Goal: Book appointment/travel/reservation

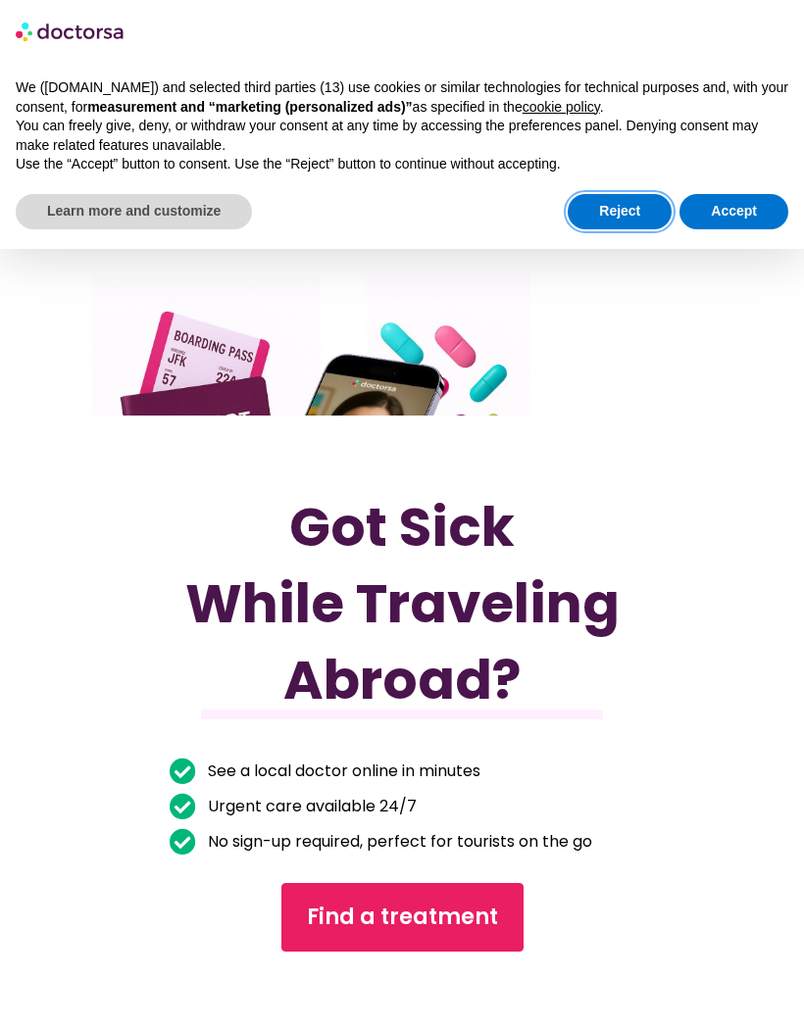
click at [622, 208] on button "Reject" at bounding box center [619, 211] width 104 height 35
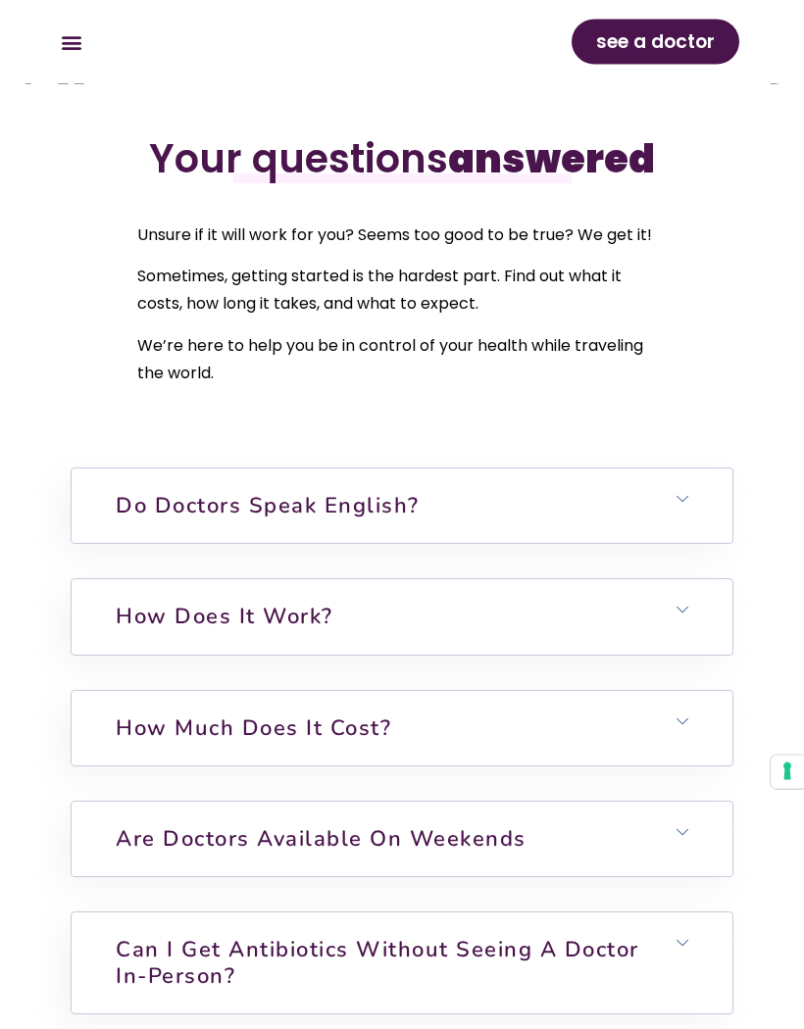
scroll to position [6320, 0]
click at [691, 528] on h6 "Do doctors speak English?" at bounding box center [402, 505] width 661 height 74
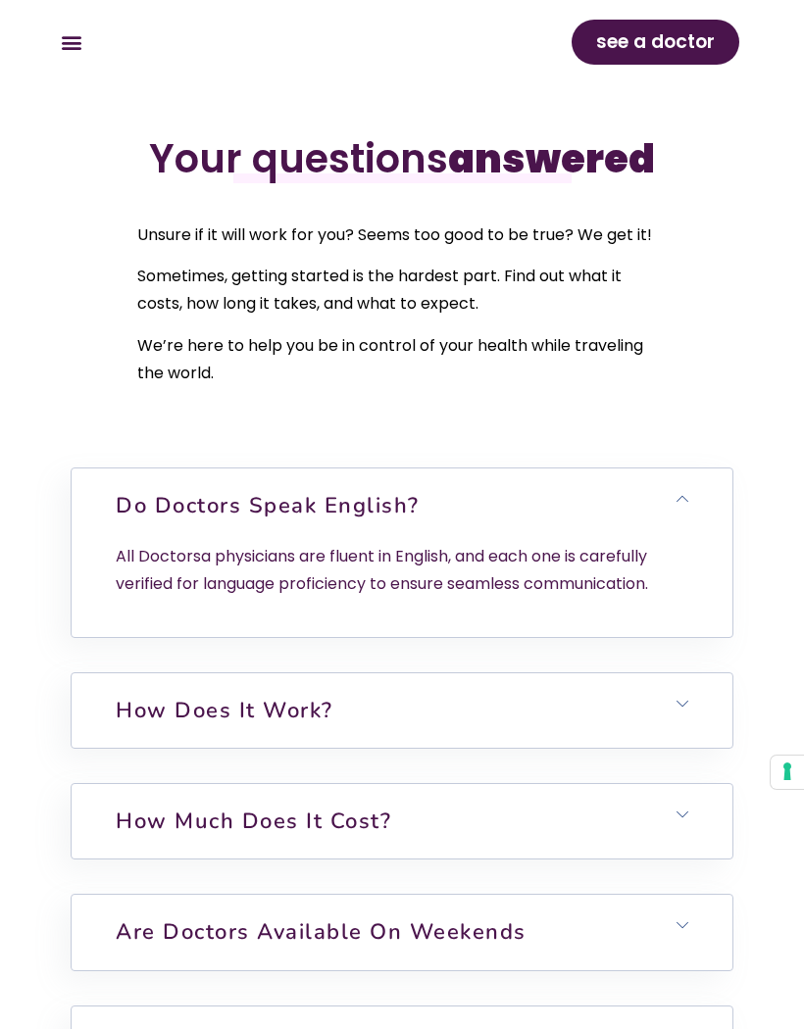
click at [688, 531] on h6 "Do doctors speak English?" at bounding box center [402, 505] width 661 height 74
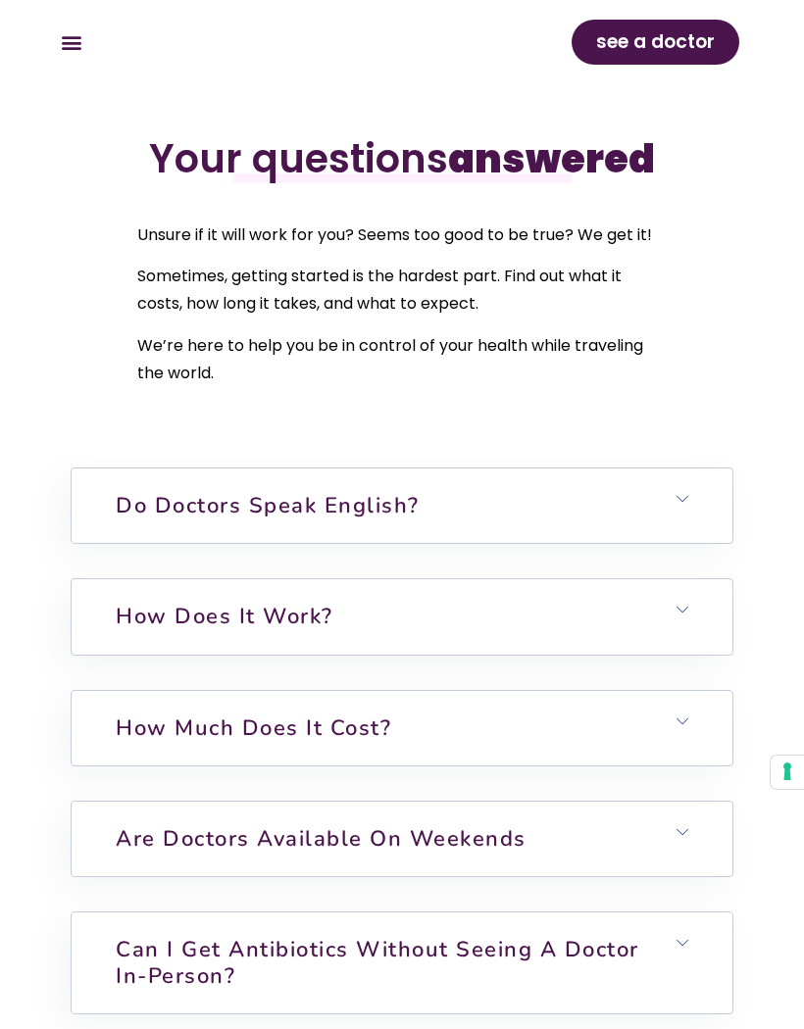
click at [691, 640] on h6 "How does it work?" at bounding box center [402, 616] width 661 height 74
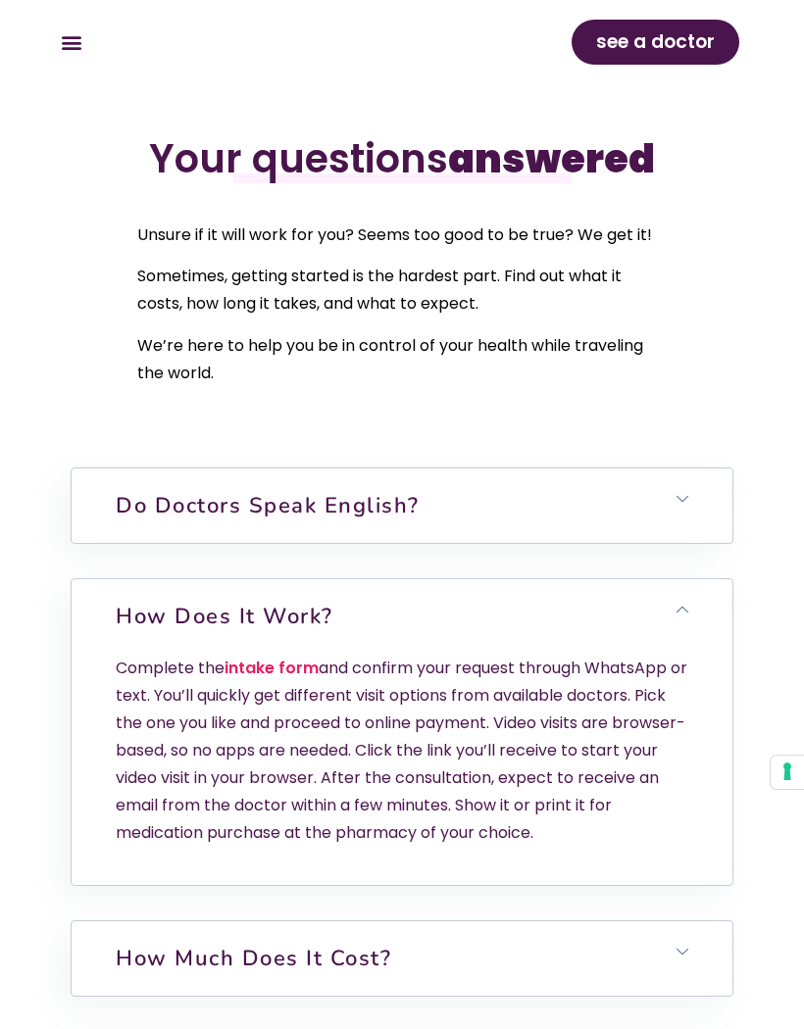
click at [694, 638] on h6 "How does it work?" at bounding box center [402, 616] width 661 height 74
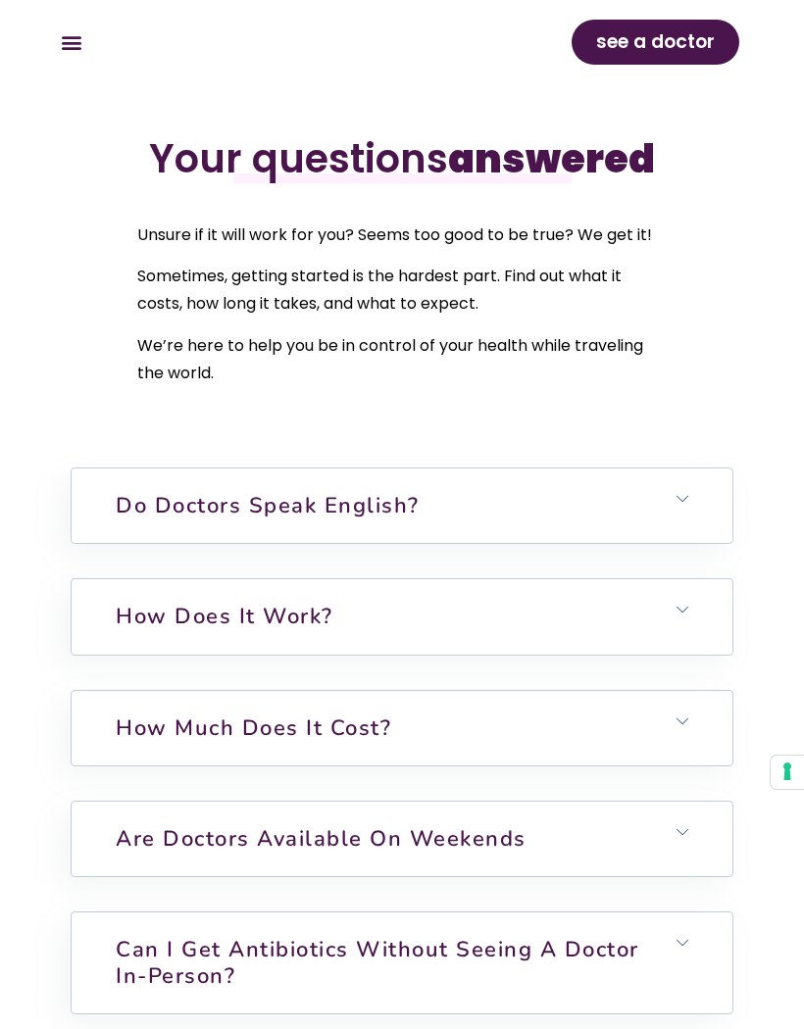
click at [690, 760] on h6 "How much does it cost?" at bounding box center [402, 728] width 661 height 74
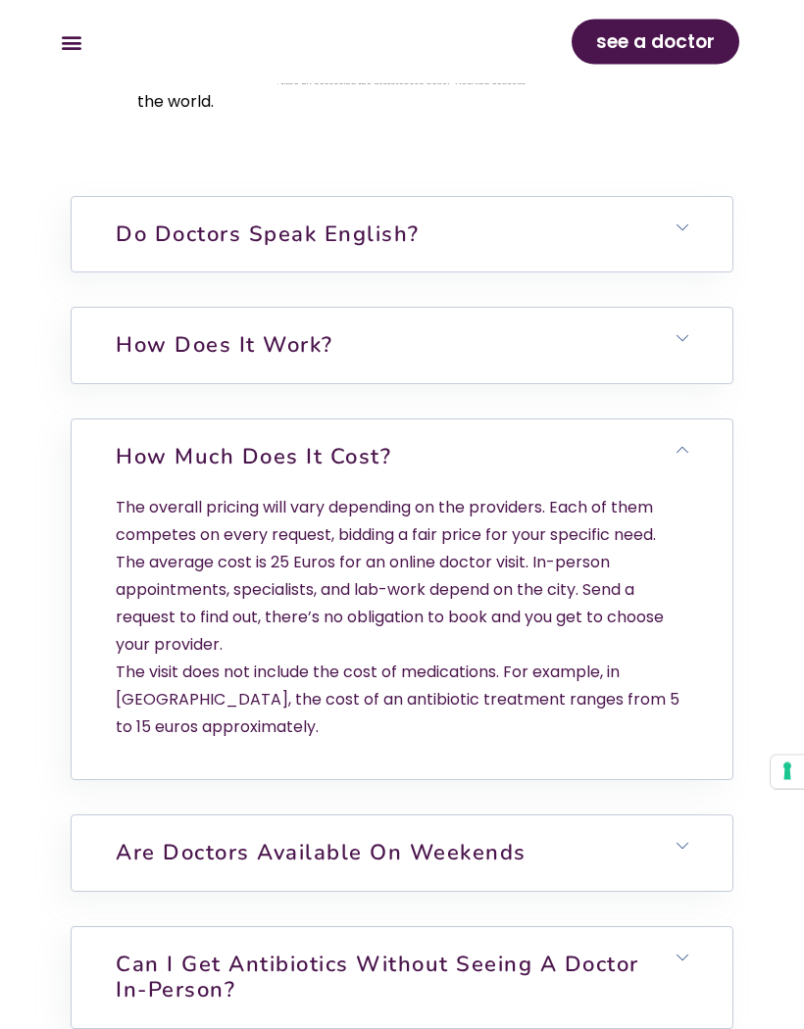
scroll to position [6592, 0]
click at [688, 494] on h6 "How much does it cost?" at bounding box center [402, 456] width 661 height 74
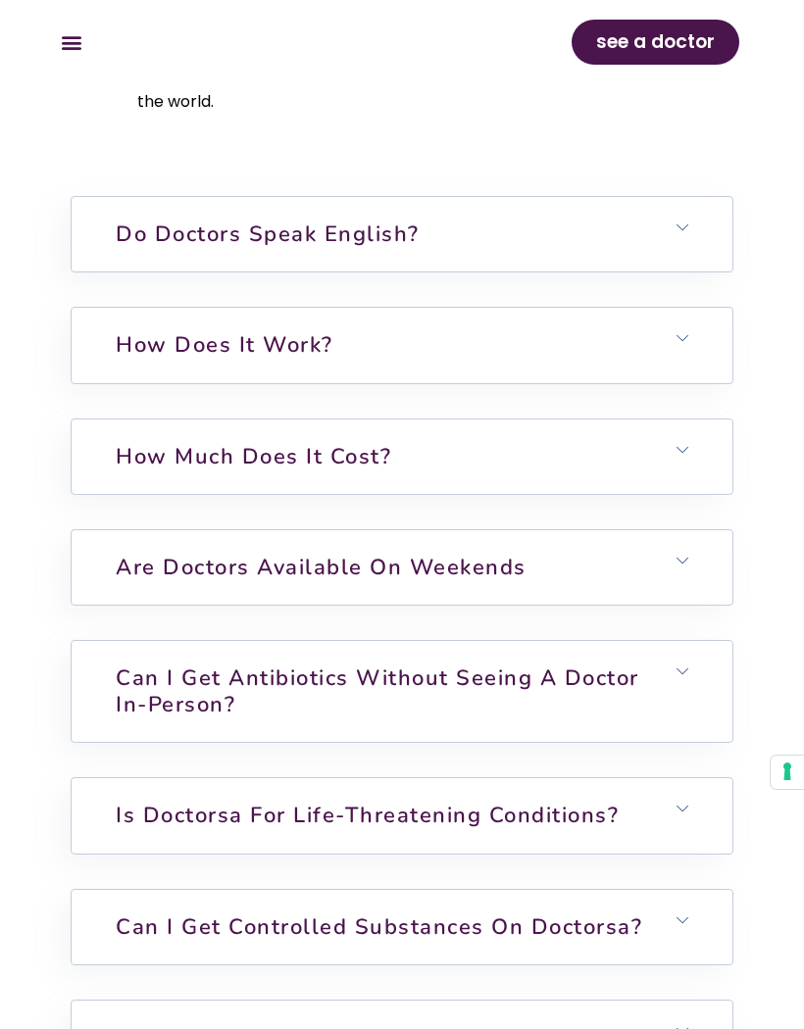
click at [694, 595] on h6 "Are doctors available on weekends" at bounding box center [402, 567] width 661 height 74
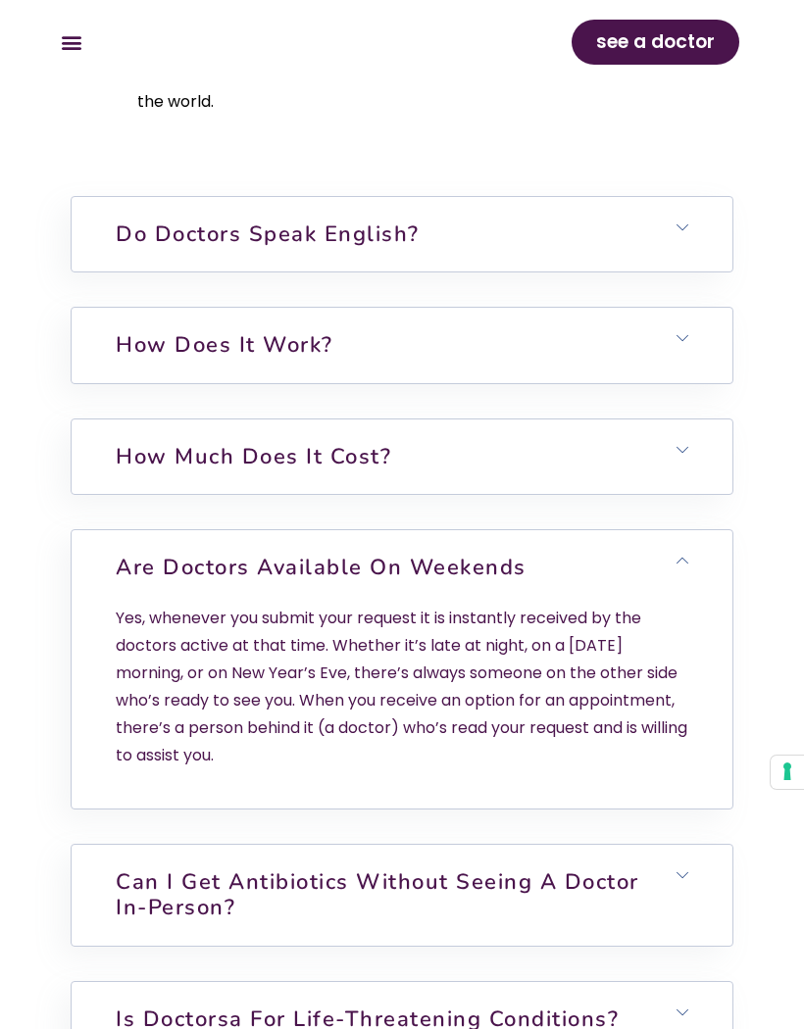
click at [695, 601] on h6 "Are doctors available on weekends" at bounding box center [402, 567] width 661 height 74
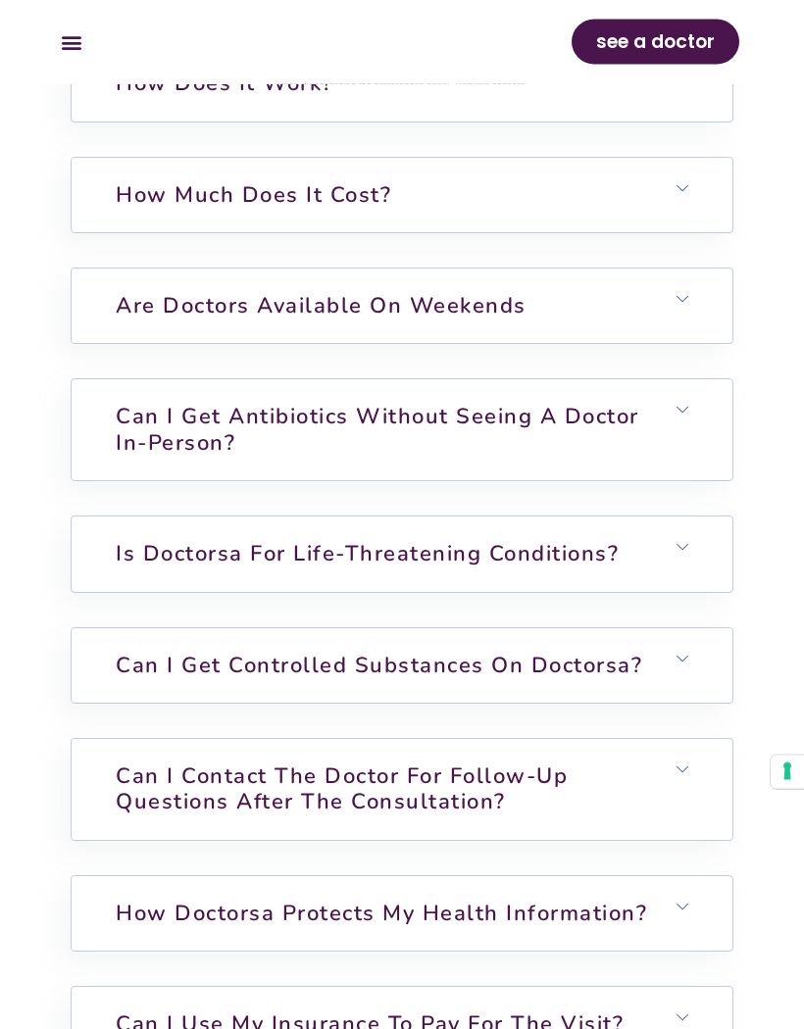
scroll to position [6853, 0]
click at [691, 433] on h6 "Can I get antibiotics without seeing a doctor in-person?" at bounding box center [402, 429] width 661 height 101
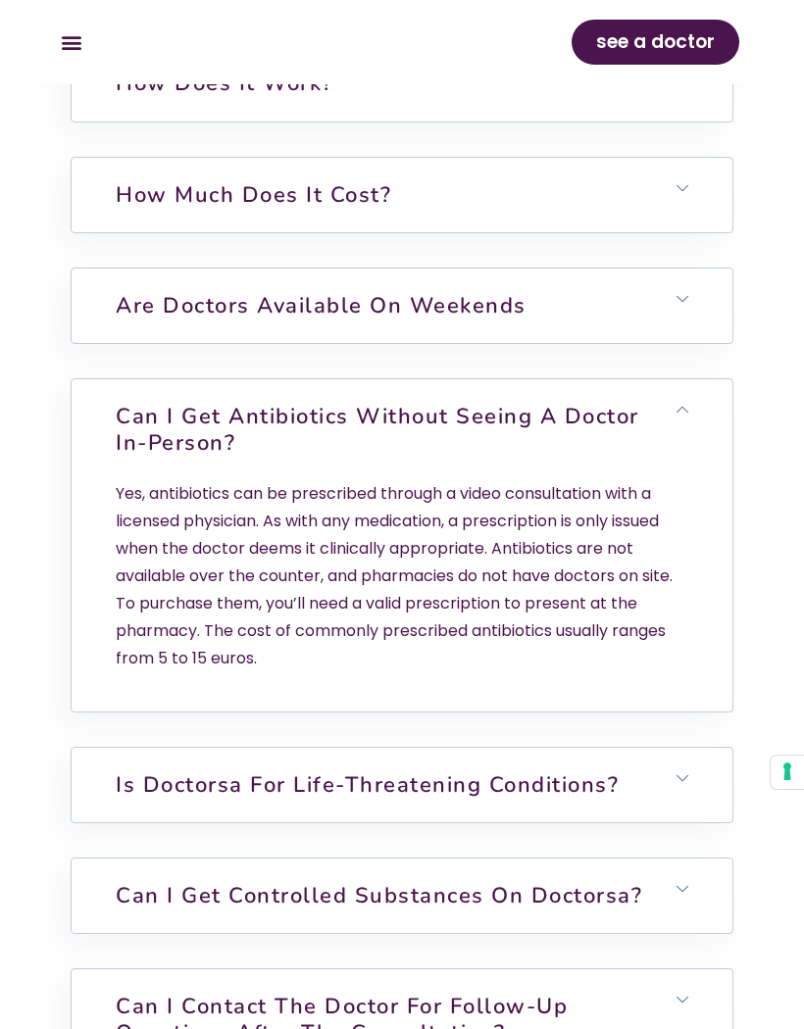
click at [692, 445] on h6 "Can I get antibiotics without seeing a doctor in-person?" at bounding box center [402, 429] width 661 height 101
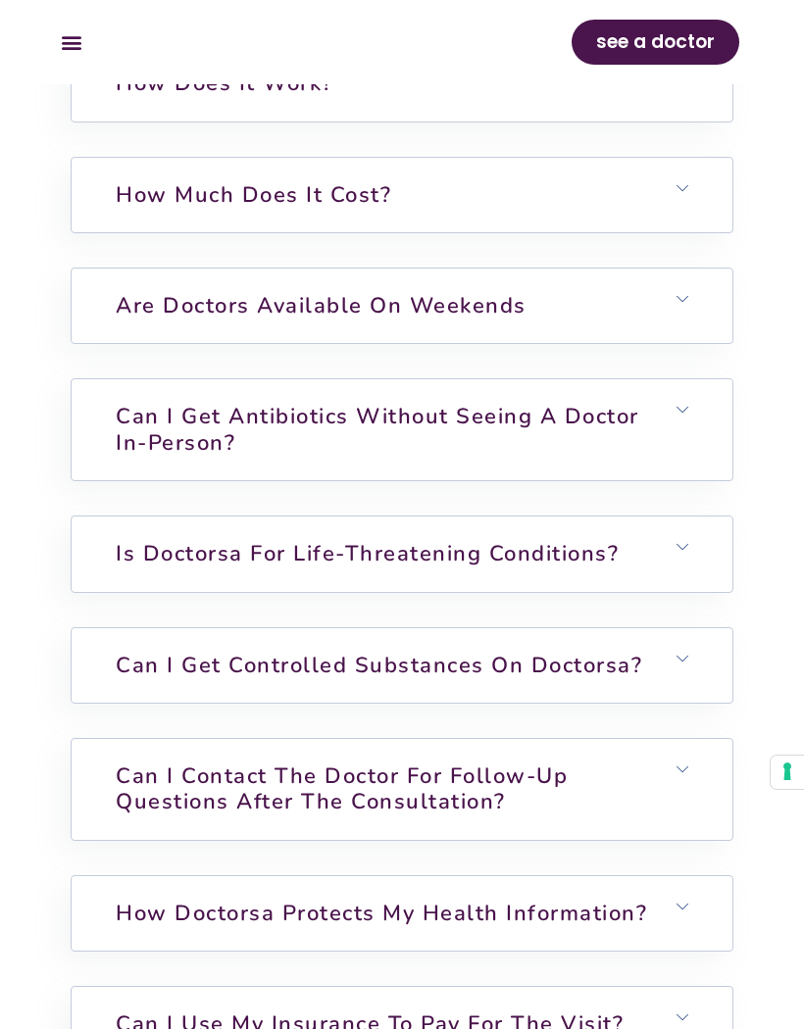
click at [694, 576] on h6 "Is Doctorsa for Life-Threatening Conditions?" at bounding box center [402, 553] width 661 height 74
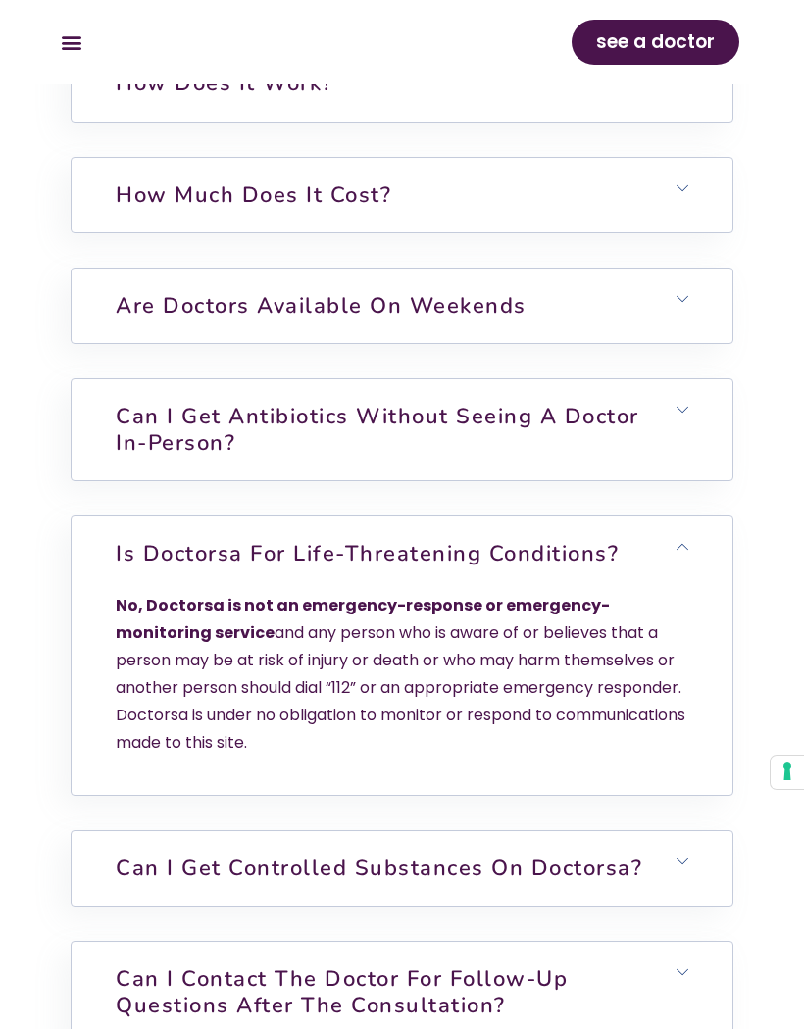
click at [689, 579] on h6 "Is Doctorsa for Life-Threatening Conditions?" at bounding box center [402, 553] width 661 height 74
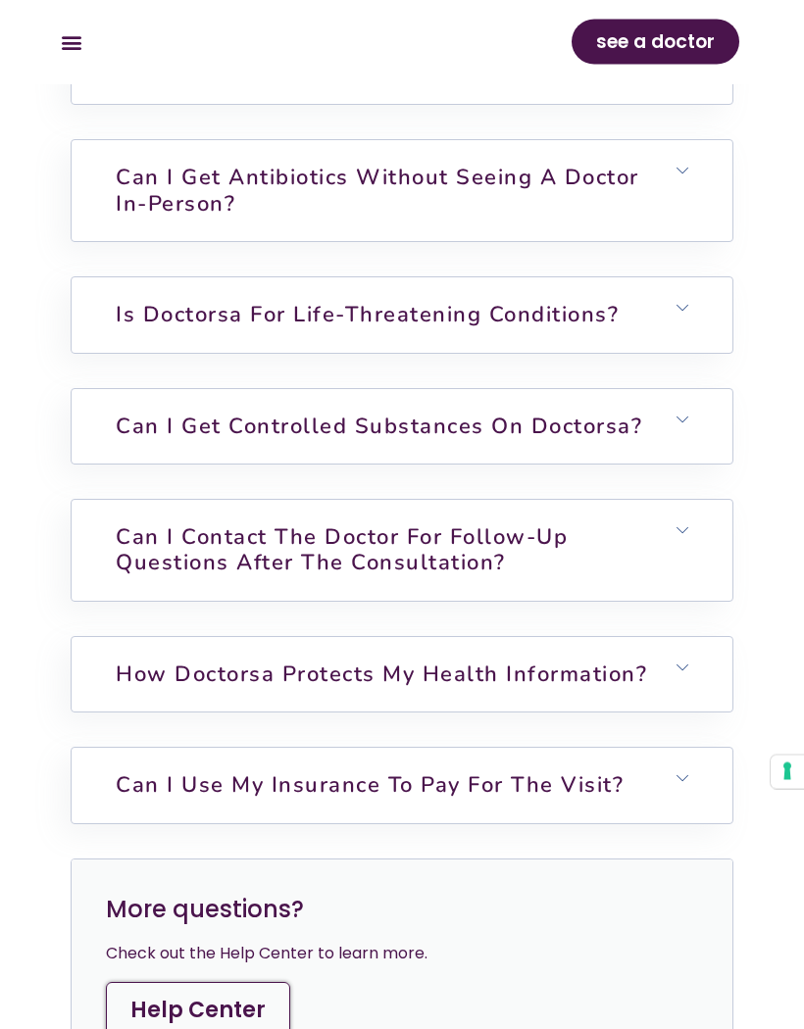
scroll to position [7092, 0]
click at [689, 456] on h6 "Can I get controlled substances on Doctorsa?" at bounding box center [402, 426] width 661 height 74
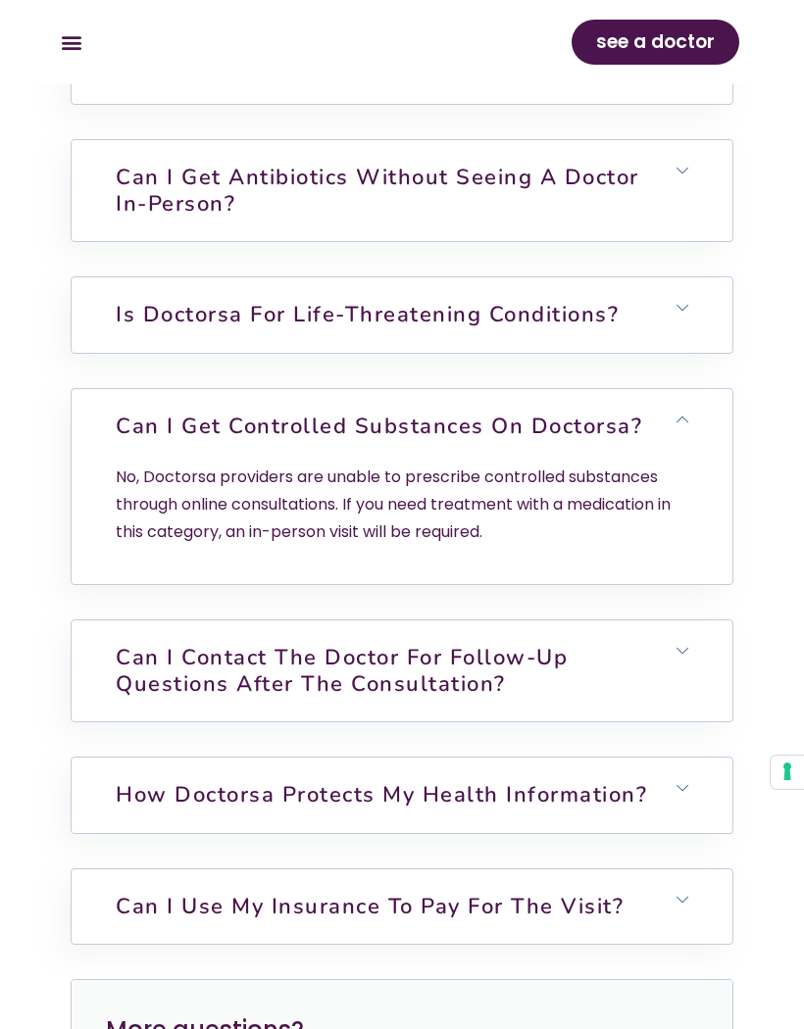
click at [691, 459] on h6 "Can I get controlled substances on Doctorsa?" at bounding box center [402, 426] width 661 height 74
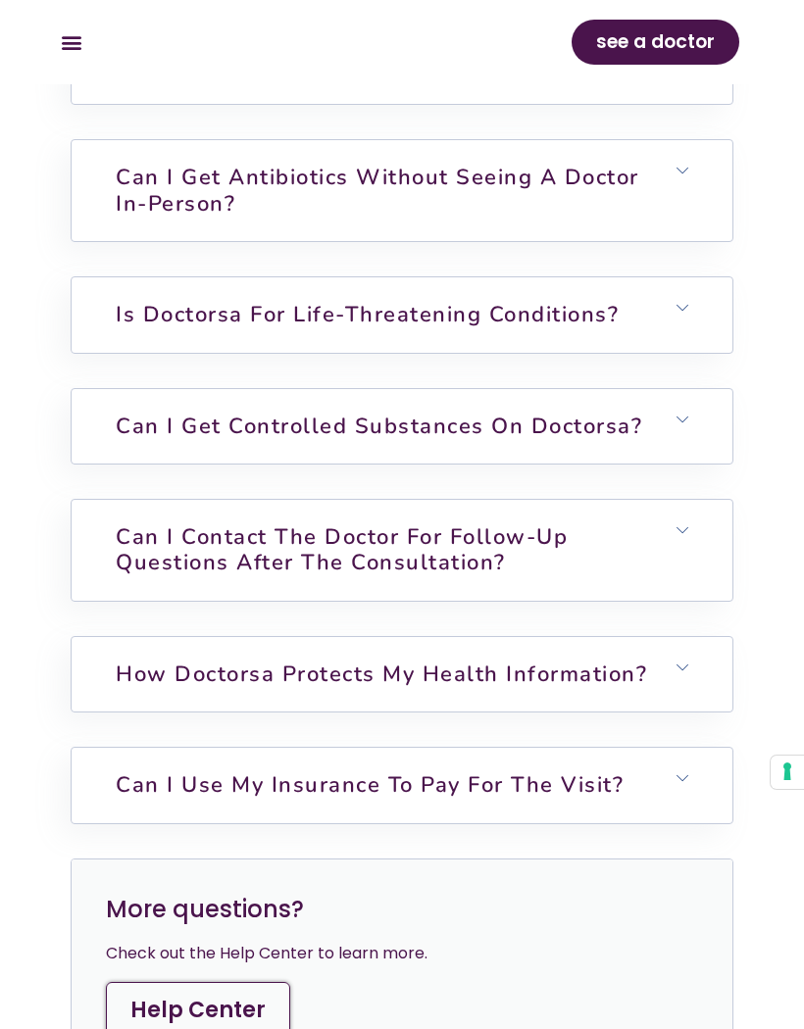
click at [694, 557] on h6 "Can I contact the doctor for follow-up questions after the consultation?" at bounding box center [402, 550] width 661 height 101
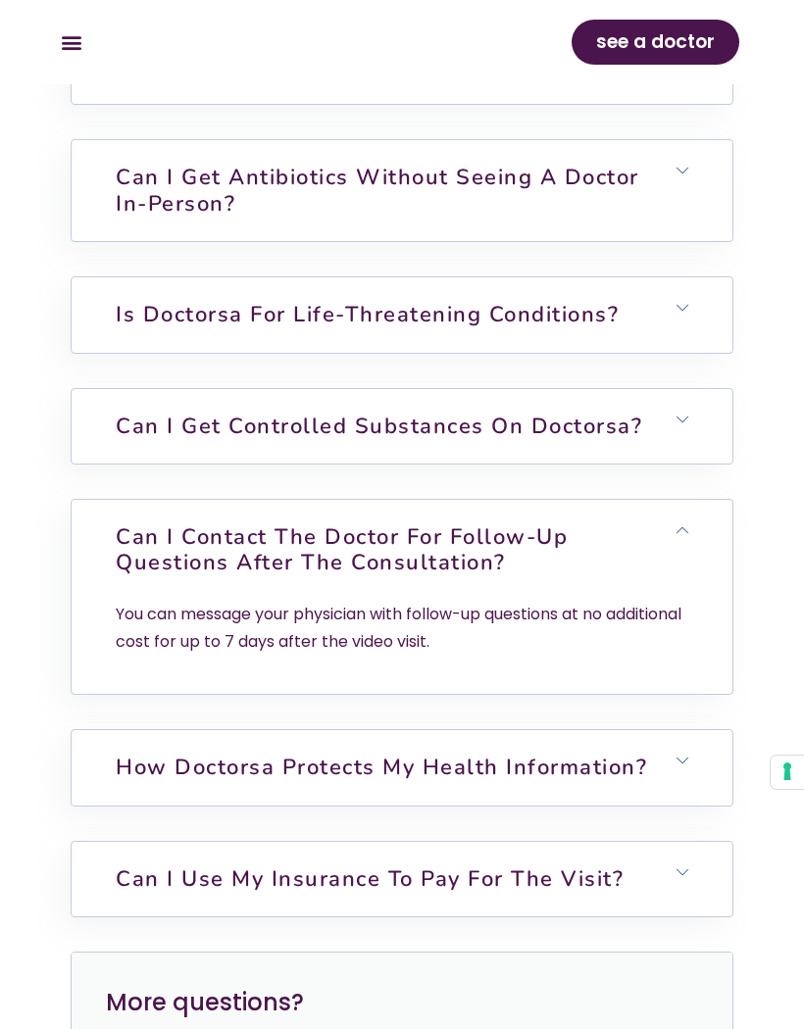
click at [696, 563] on h6 "Can I contact the doctor for follow-up questions after the consultation?" at bounding box center [402, 550] width 661 height 101
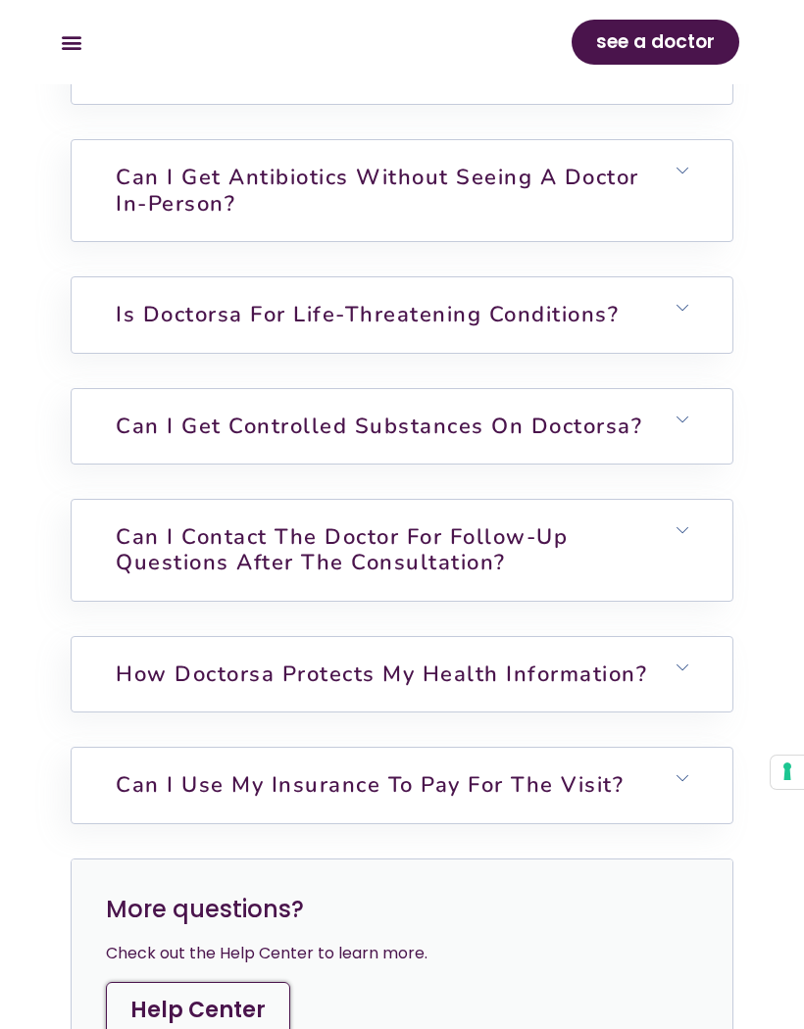
click at [694, 696] on h6 "How Doctorsa protects my health information?" at bounding box center [402, 674] width 661 height 74
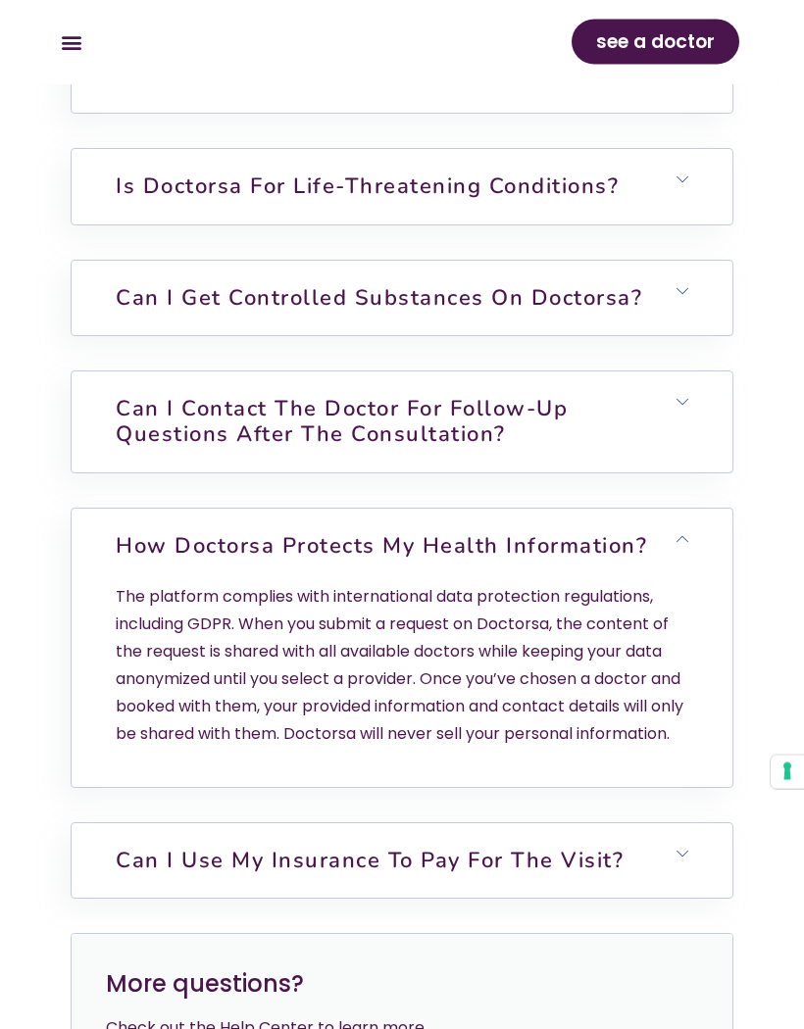
scroll to position [7221, 0]
click at [691, 568] on h6 "How Doctorsa protects my health information?" at bounding box center [402, 546] width 661 height 74
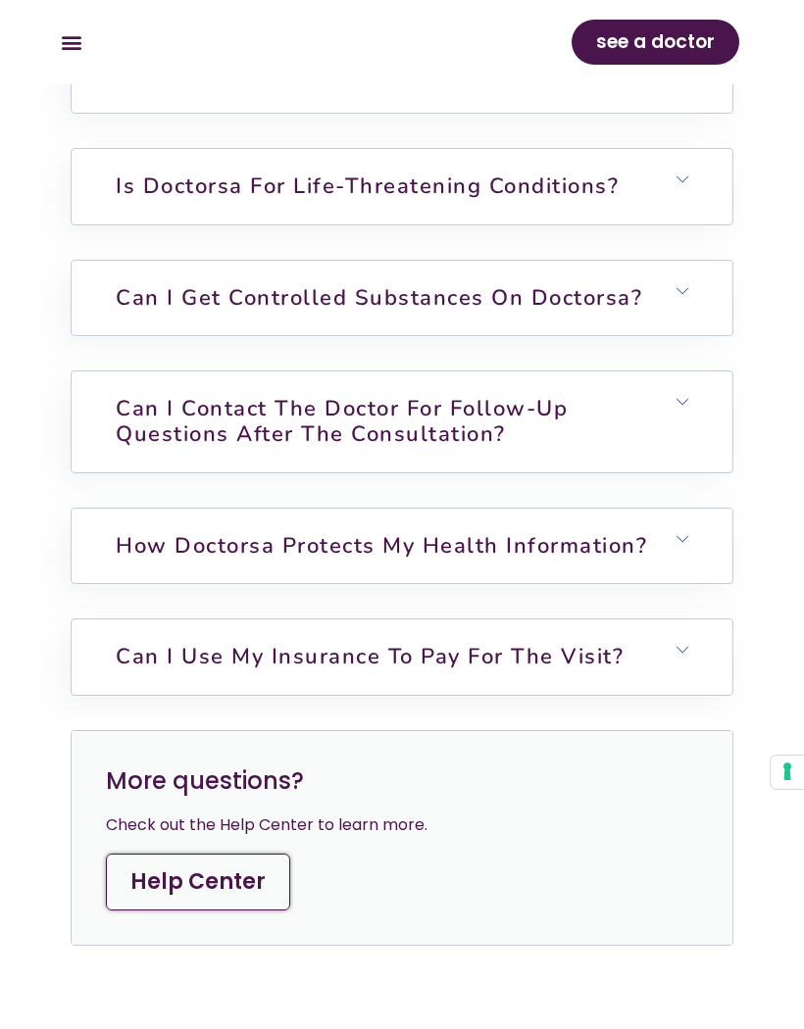
click at [696, 688] on h6 "Can I use my insurance to pay for the visit?" at bounding box center [402, 656] width 661 height 74
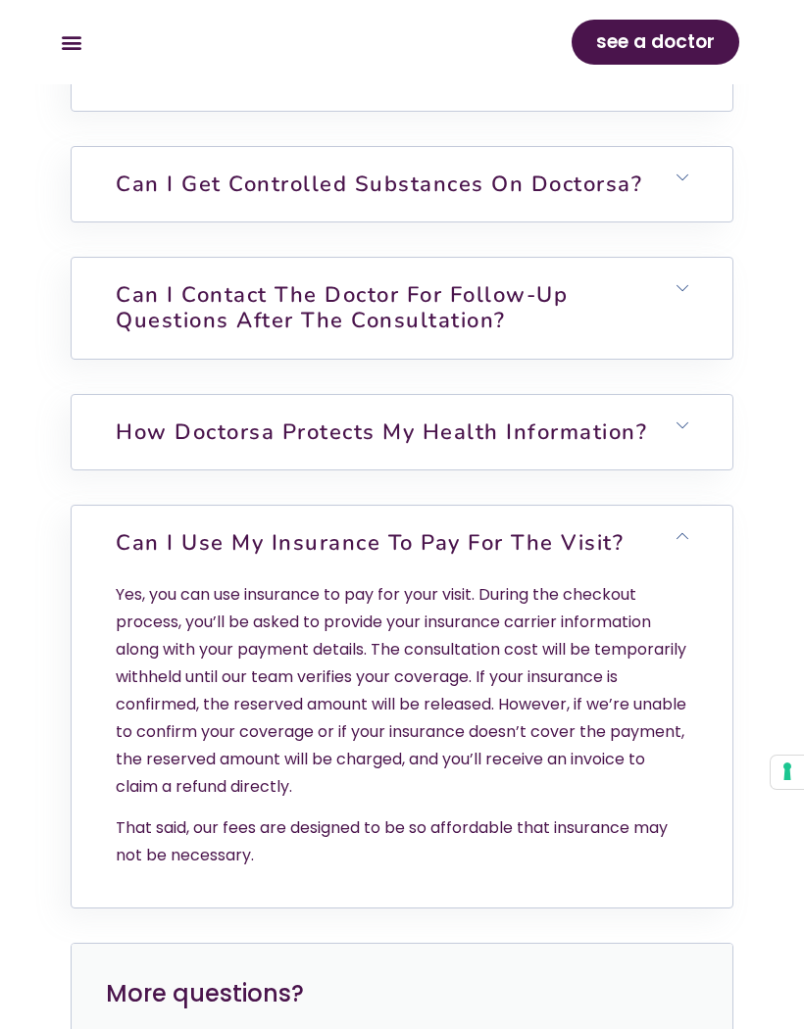
scroll to position [7333, 0]
click at [685, 571] on h6 "Can I use my insurance to pay for the visit?" at bounding box center [402, 545] width 661 height 74
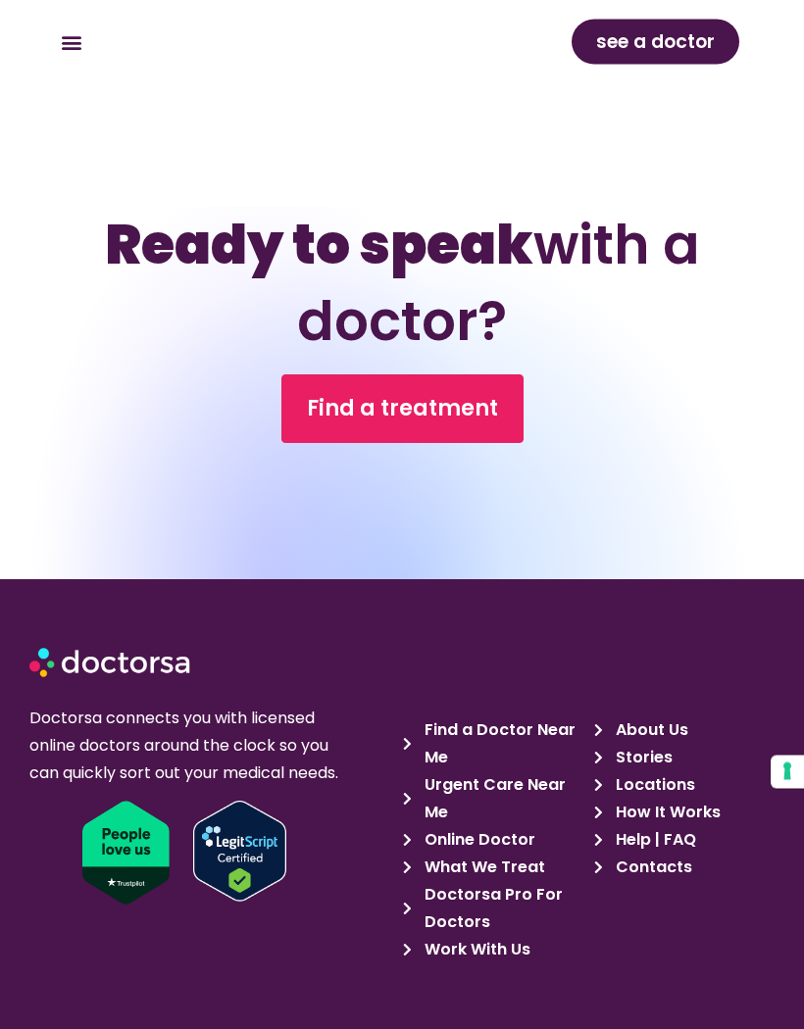
scroll to position [8148, 0]
click at [473, 762] on span "Find a Doctor Near Me" at bounding box center [500, 743] width 162 height 55
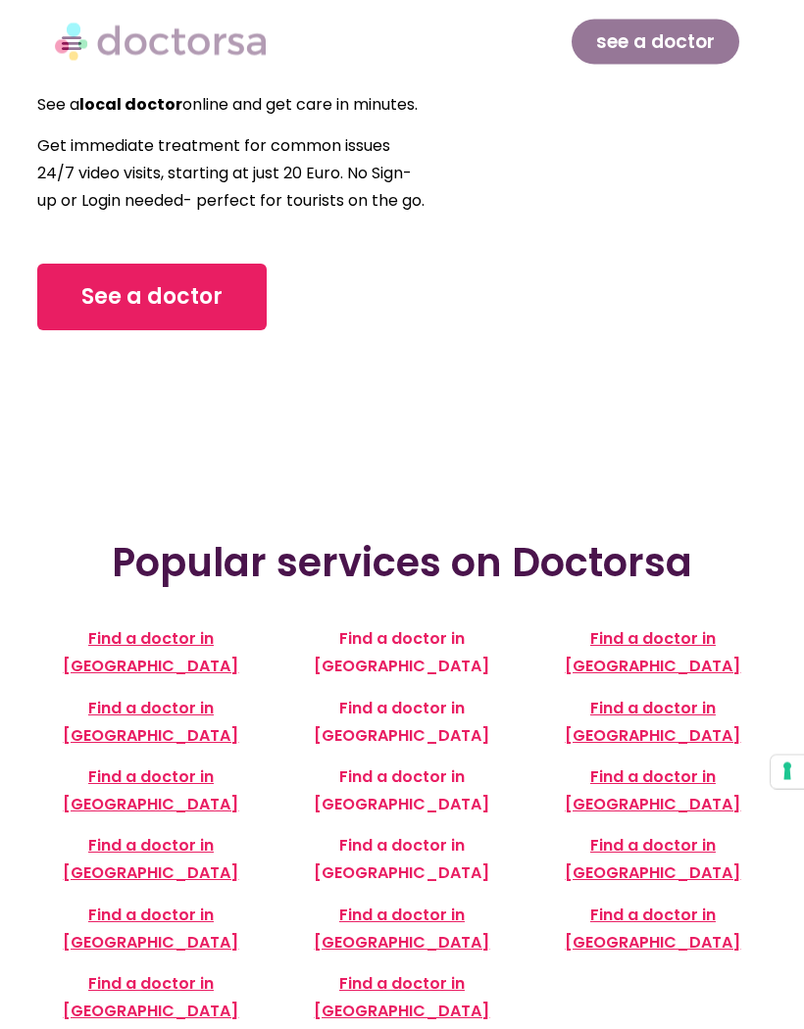
scroll to position [195, 0]
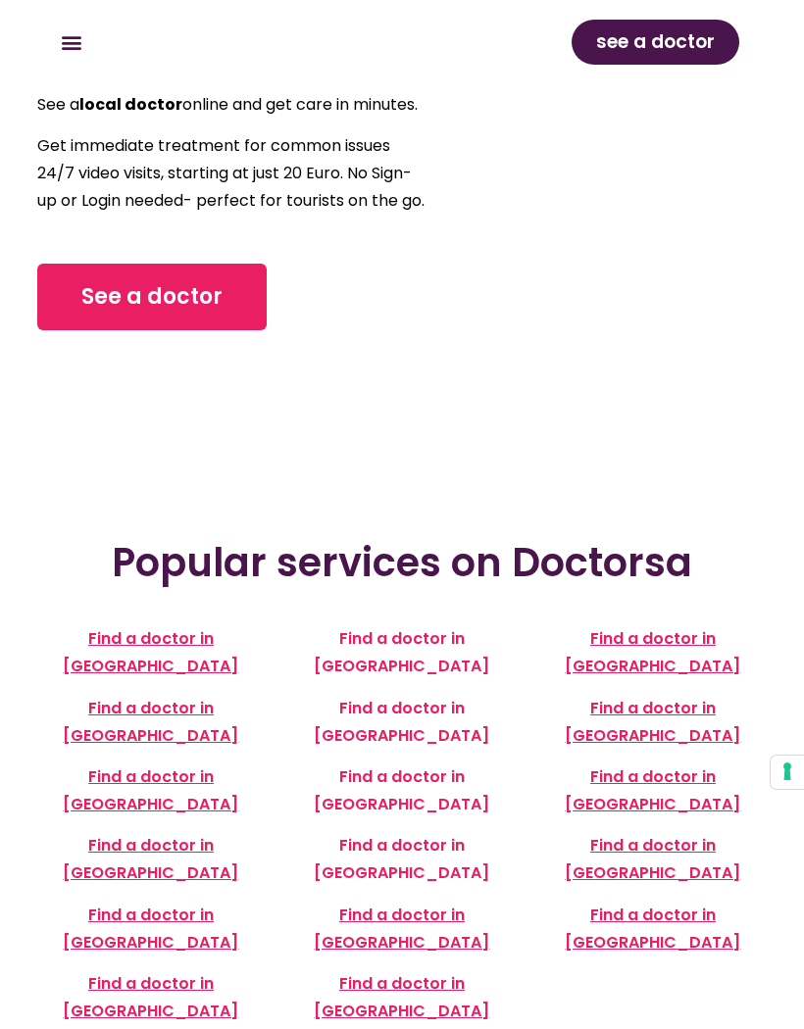
click at [674, 666] on span "Find a doctor in [GEOGRAPHIC_DATA]" at bounding box center [651, 652] width 175 height 50
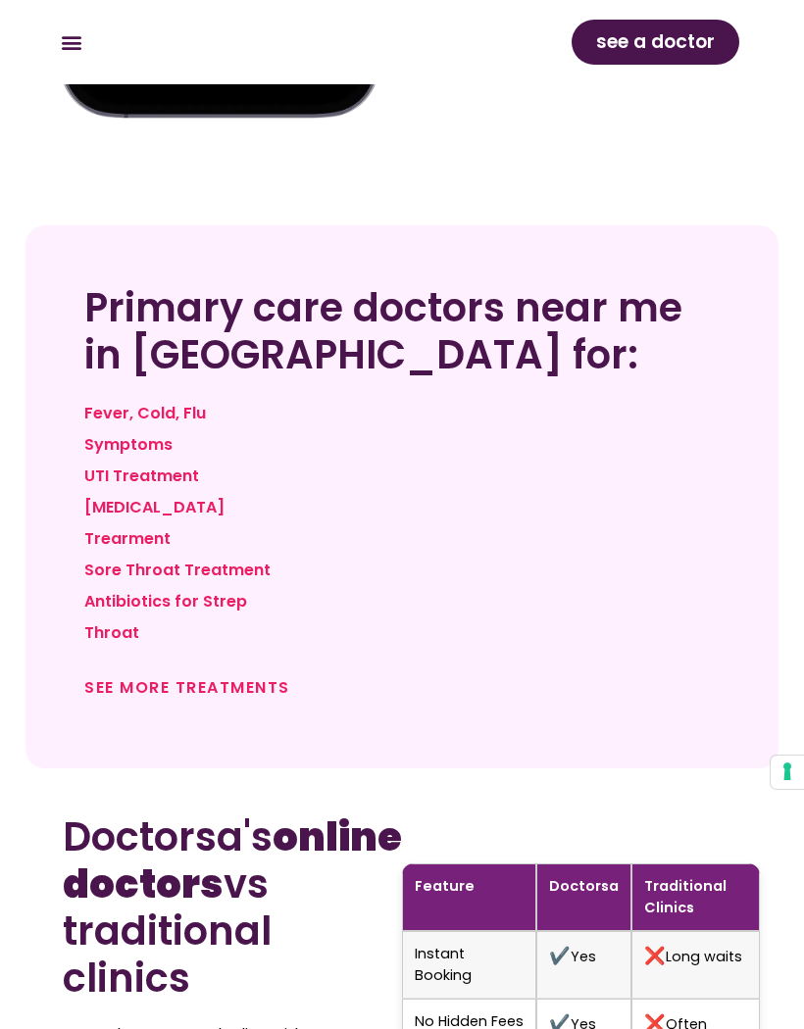
scroll to position [2379, 0]
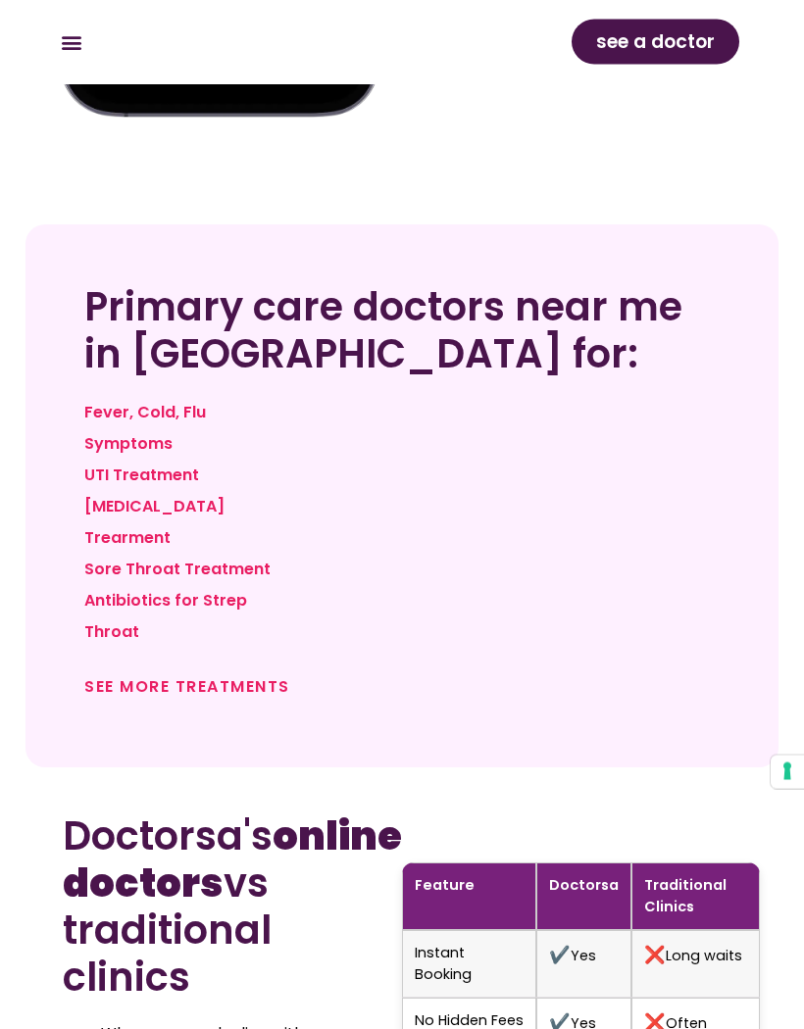
click at [244, 672] on div "See more treatments" at bounding box center [237, 695] width 327 height 46
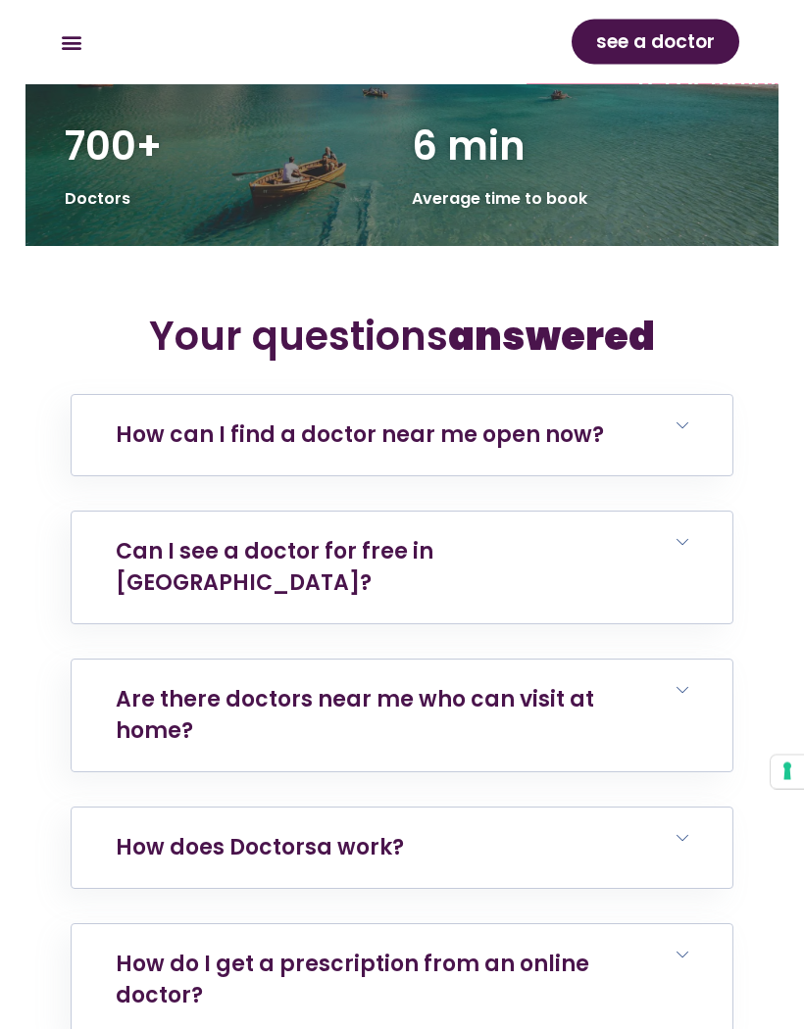
scroll to position [4666, 0]
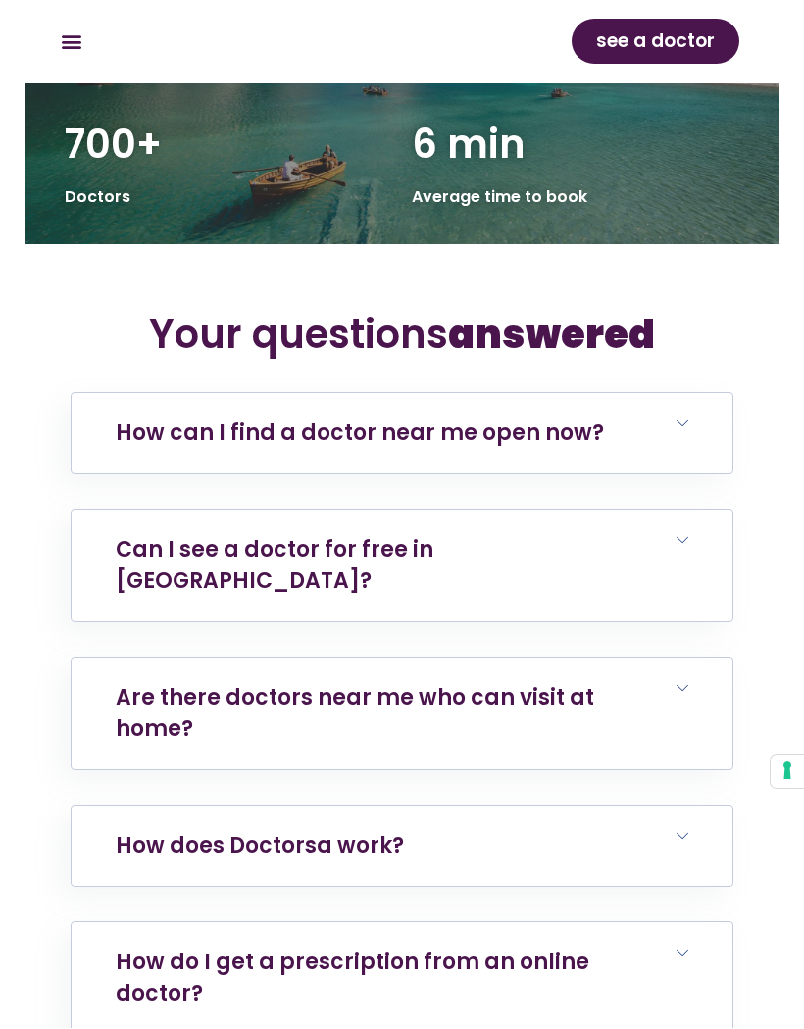
click at [684, 418] on icon at bounding box center [682, 424] width 12 height 12
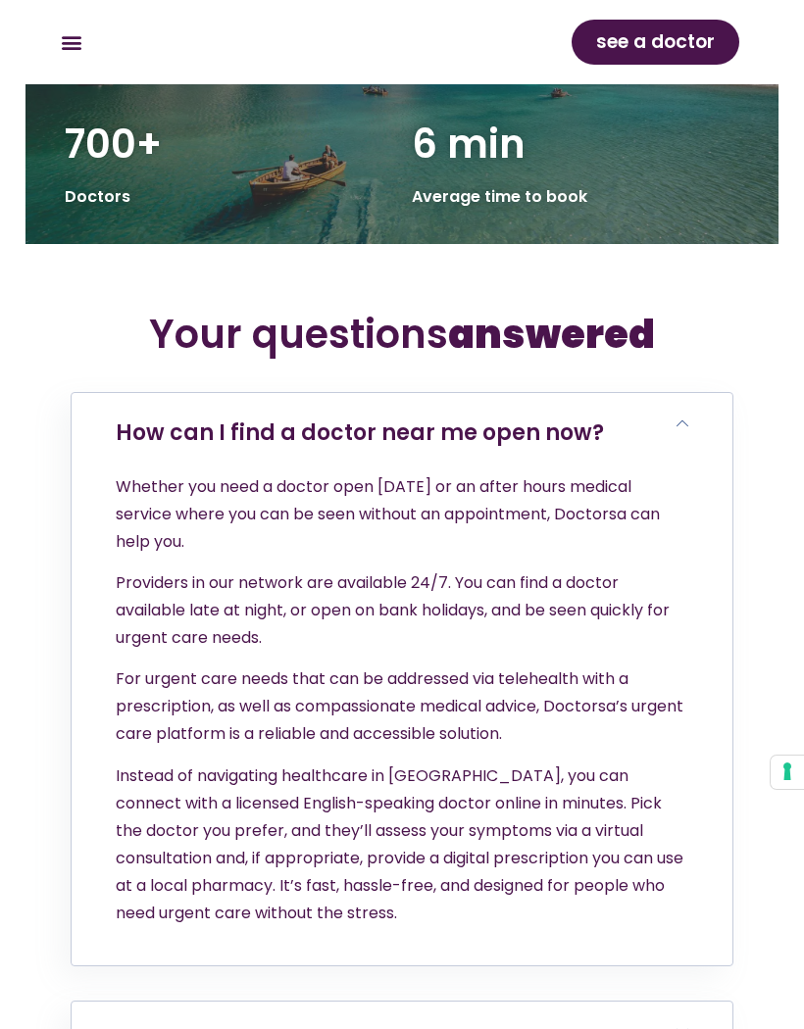
click at [677, 417] on icon at bounding box center [682, 423] width 12 height 12
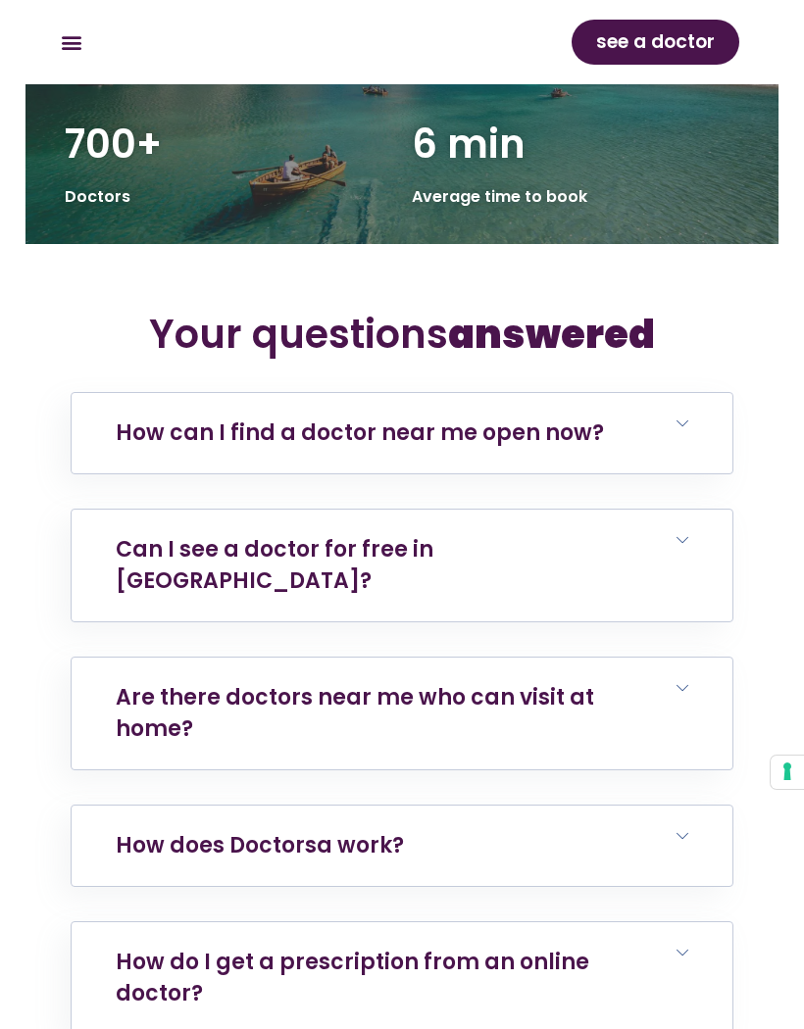
click at [686, 534] on icon at bounding box center [682, 540] width 12 height 12
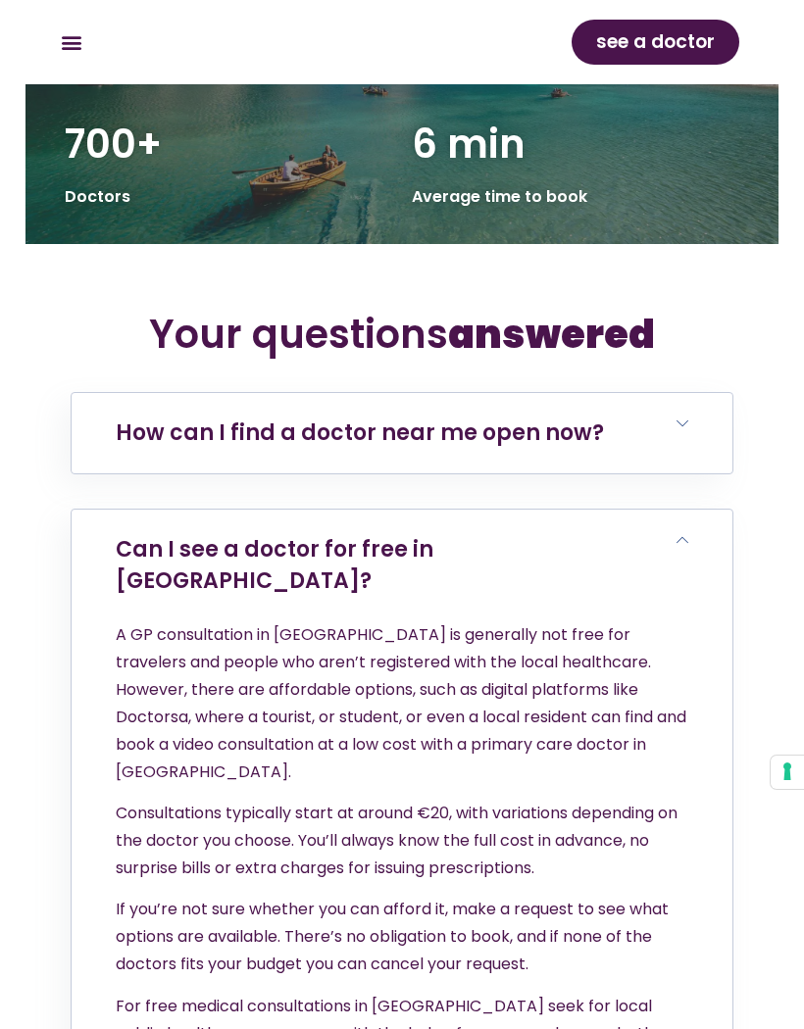
click at [684, 536] on polygon at bounding box center [682, 539] width 12 height 6
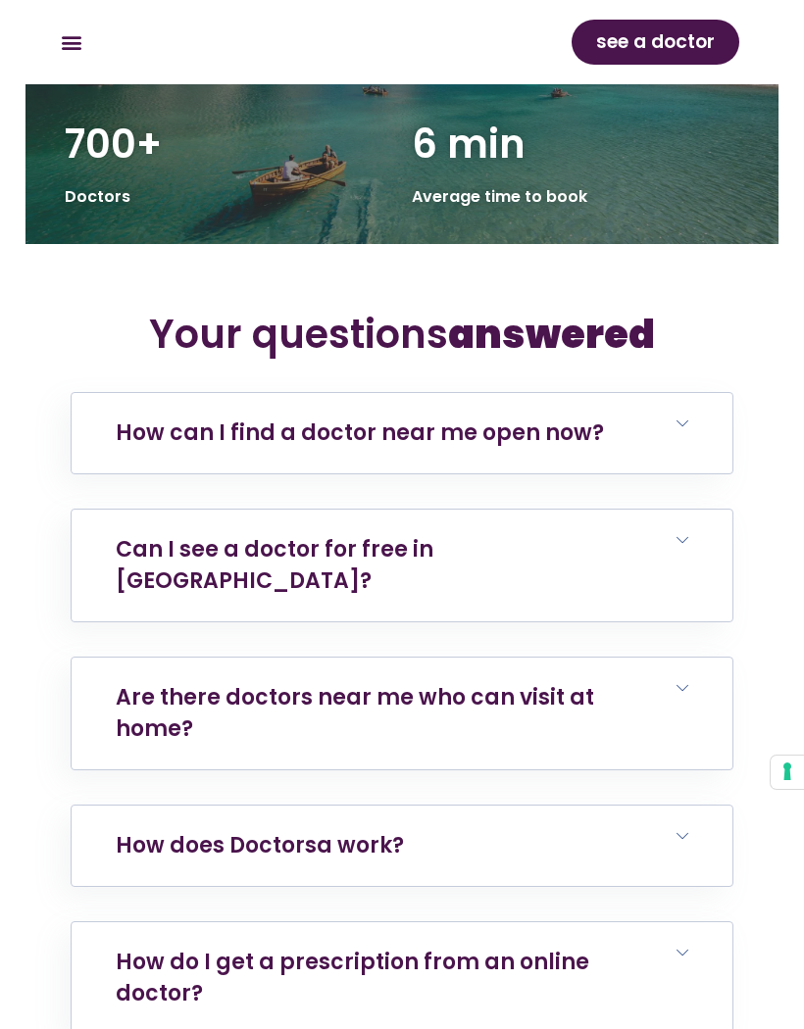
click at [690, 658] on h6 "Are there doctors near me who can visit at home?" at bounding box center [402, 714] width 661 height 112
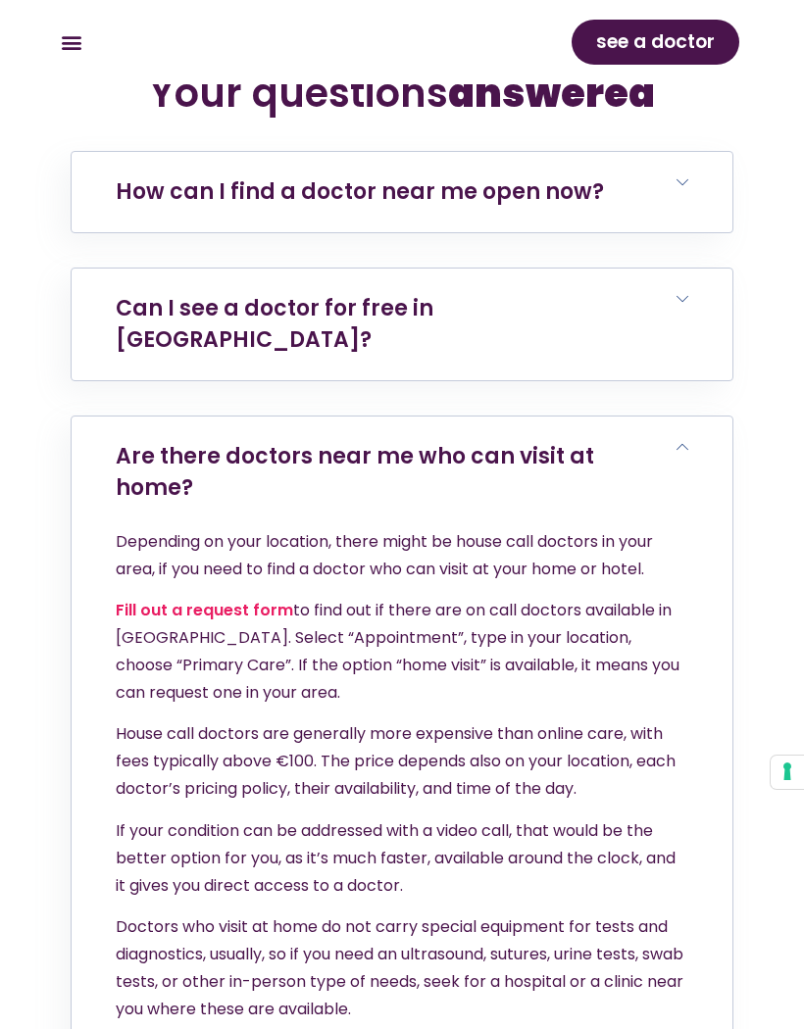
scroll to position [4911, 0]
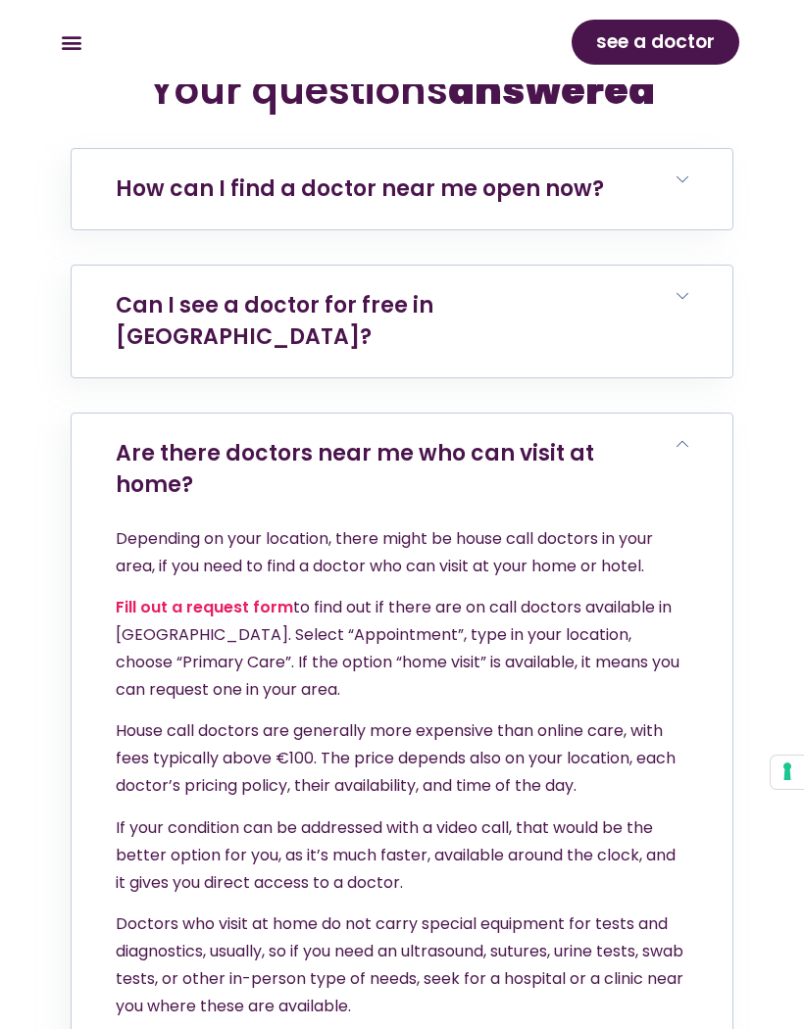
click at [686, 438] on span at bounding box center [682, 445] width 12 height 14
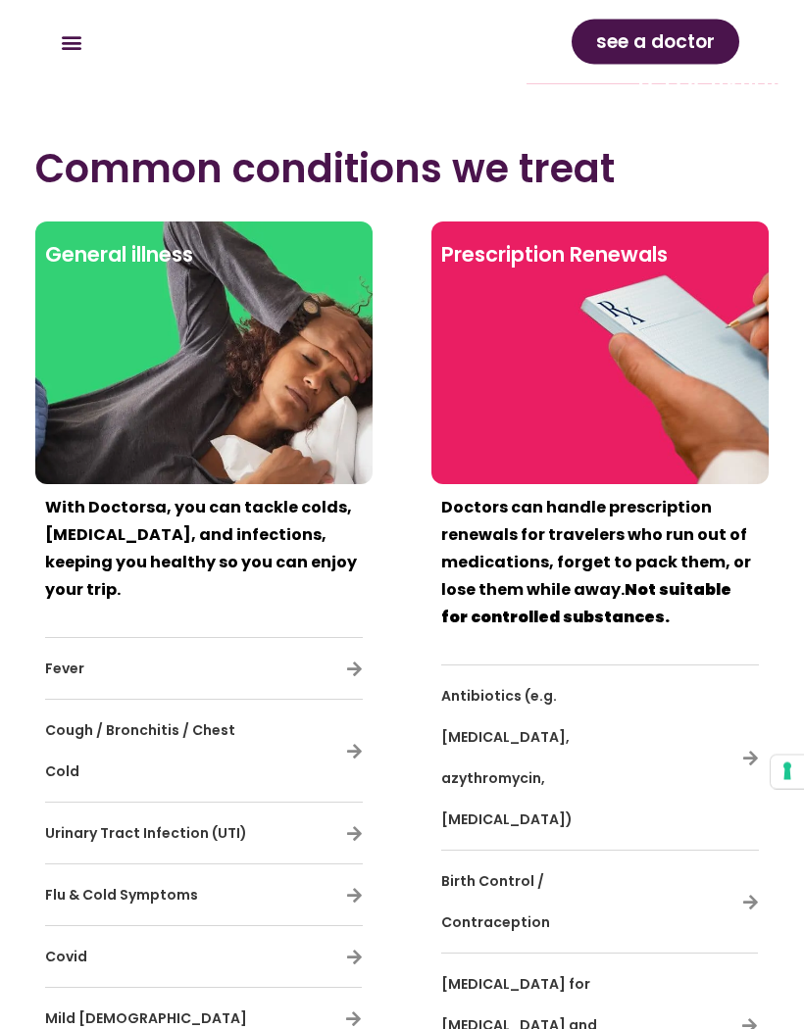
scroll to position [7615, 0]
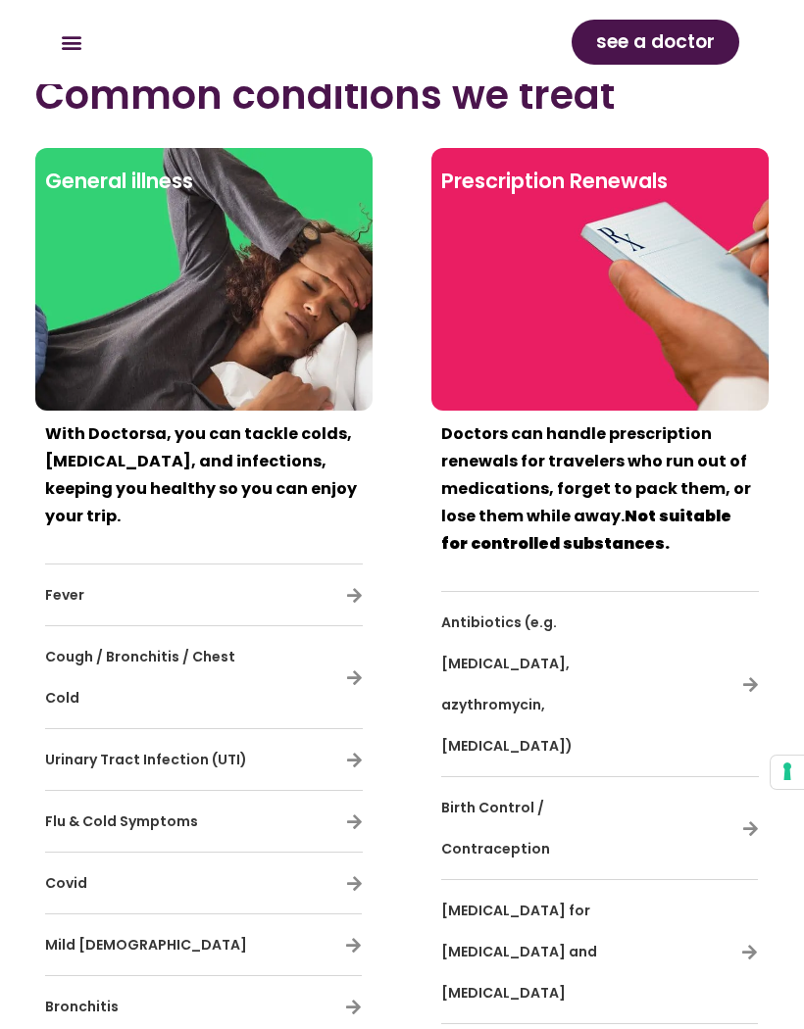
scroll to position [7588, 0]
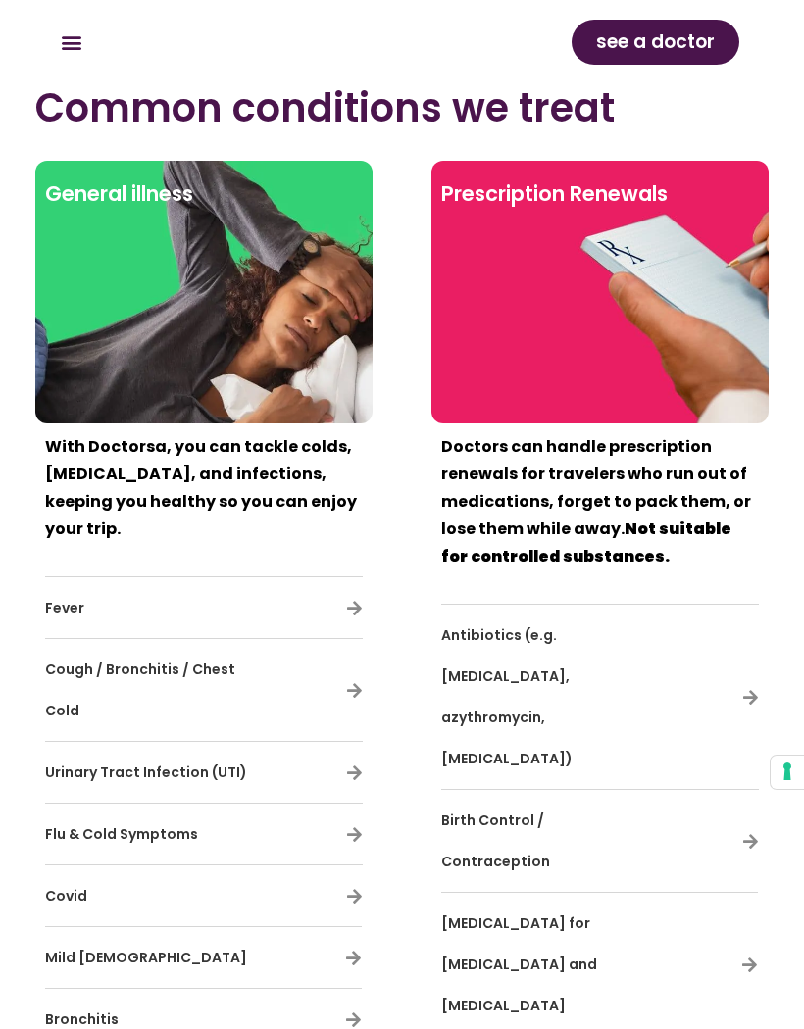
click at [762, 714] on div "Doctors can handle prescription renewals for travelers who run out of medicatio…" at bounding box center [599, 1012] width 337 height 1178
click at [761, 724] on div "Doctors can handle prescription renewals for travelers who run out of medicatio…" at bounding box center [599, 1012] width 337 height 1178
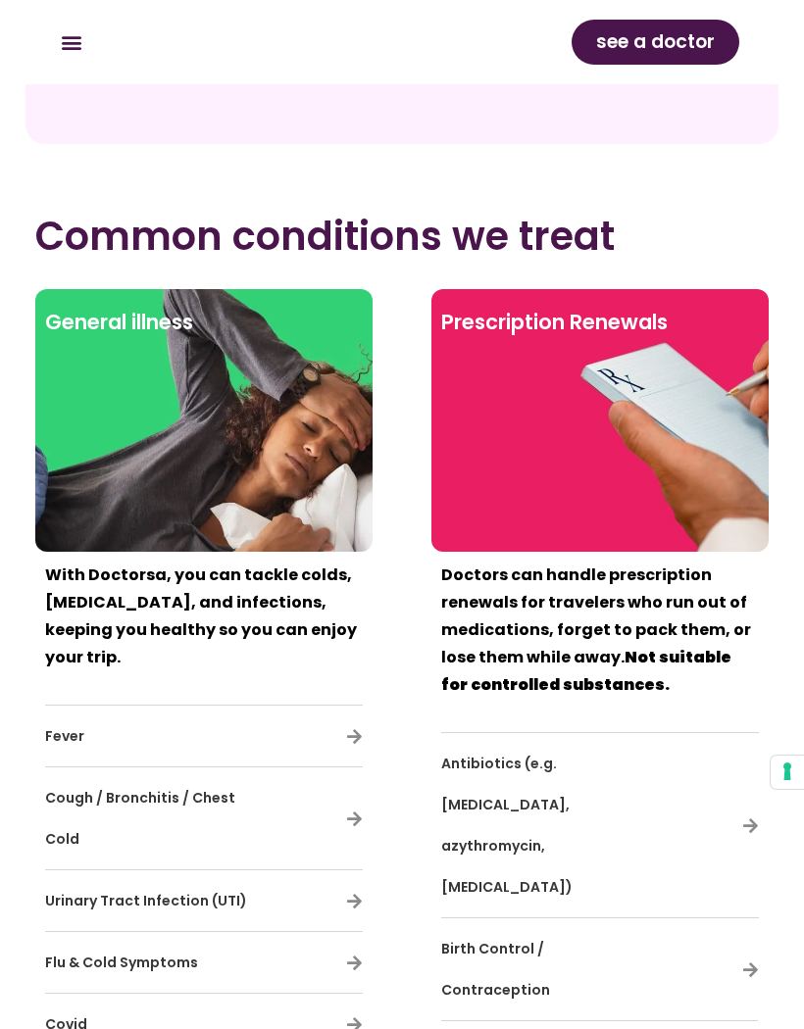
scroll to position [7496, 0]
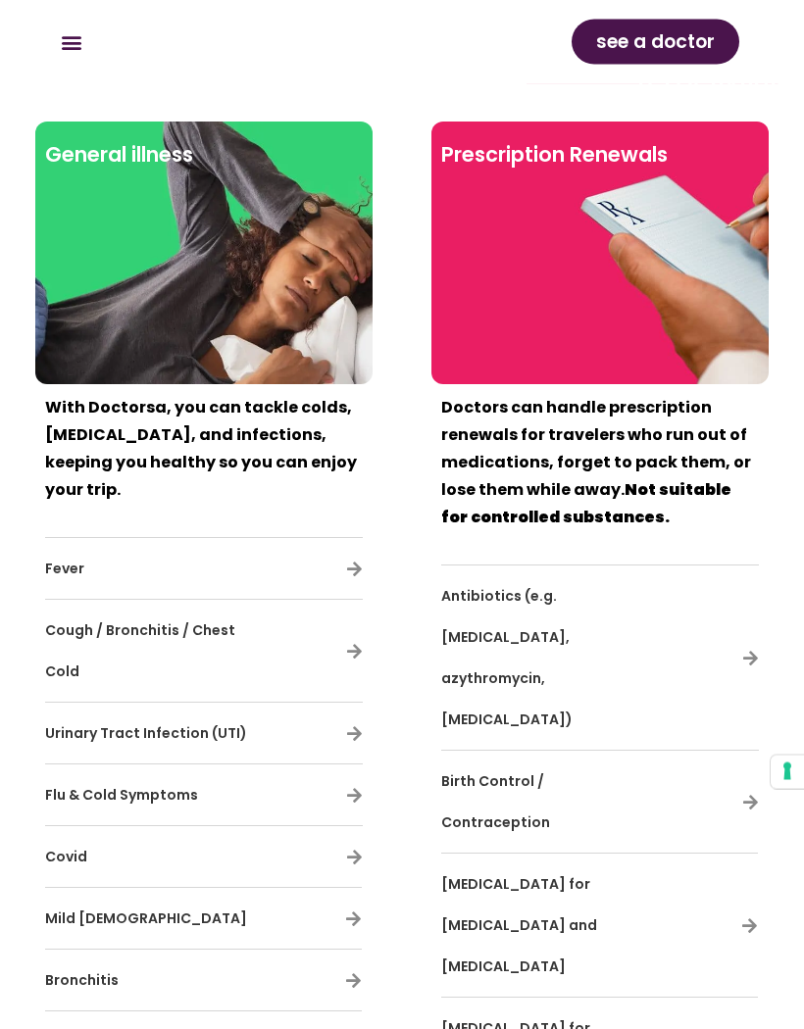
scroll to position [7628, 0]
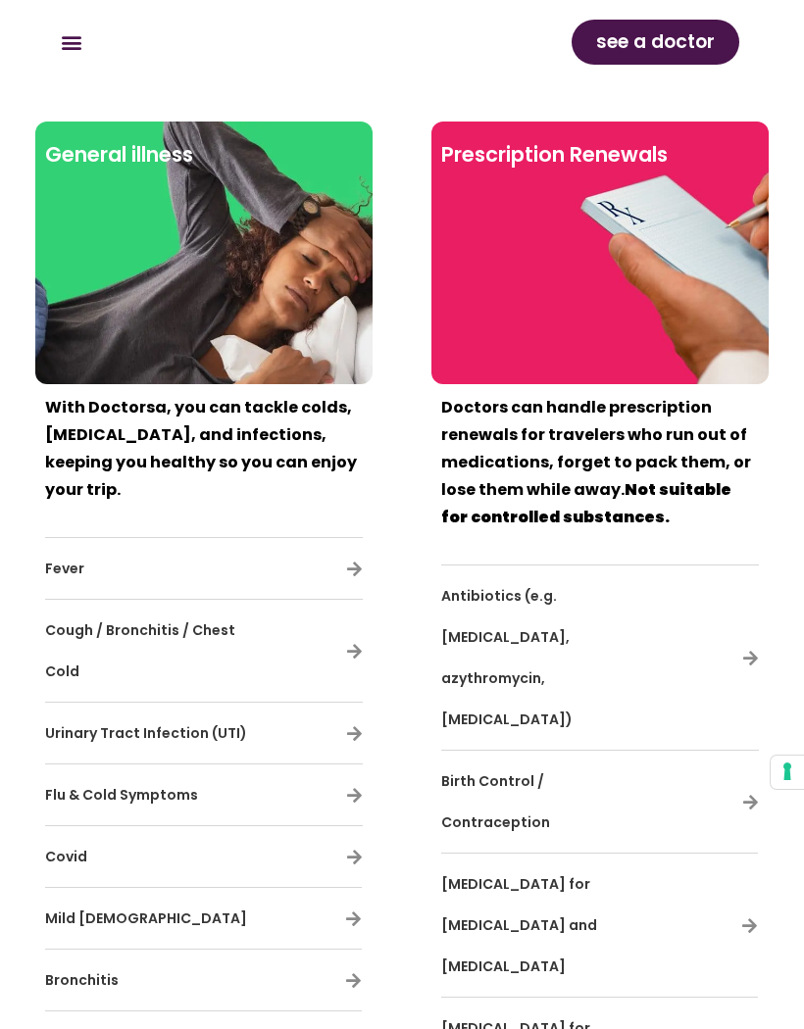
click at [663, 34] on span "see a doctor" at bounding box center [655, 41] width 119 height 31
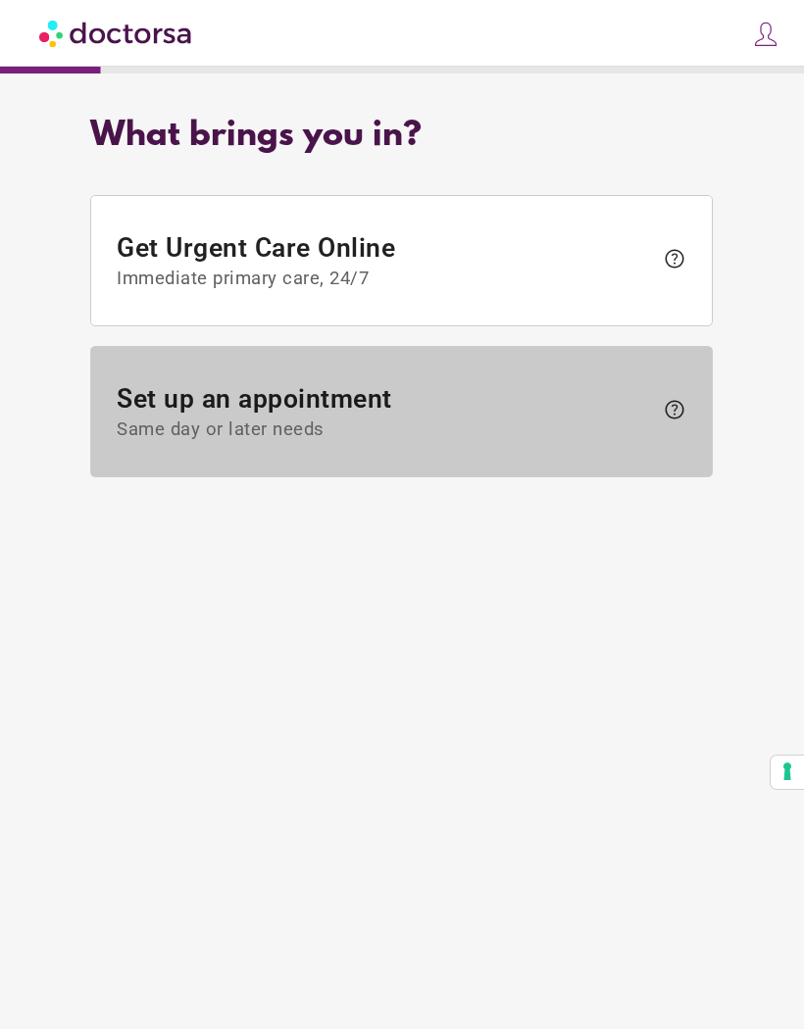
click at [678, 414] on span "help" at bounding box center [674, 410] width 24 height 24
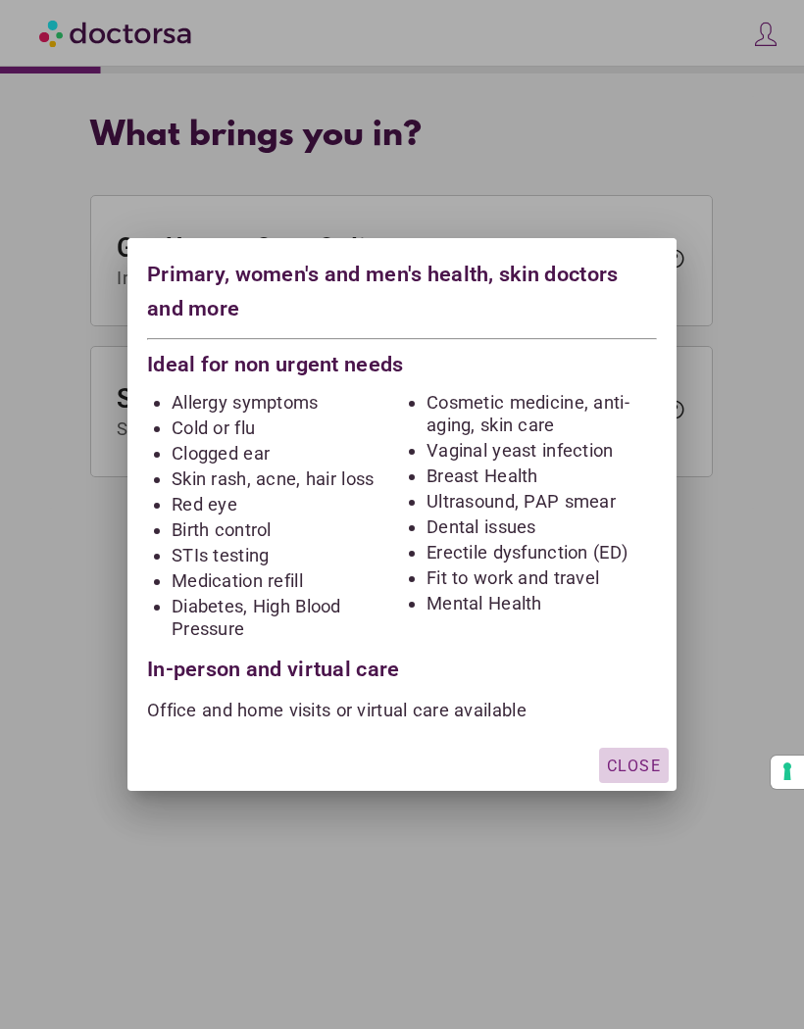
click at [627, 763] on span "Close" at bounding box center [634, 766] width 54 height 19
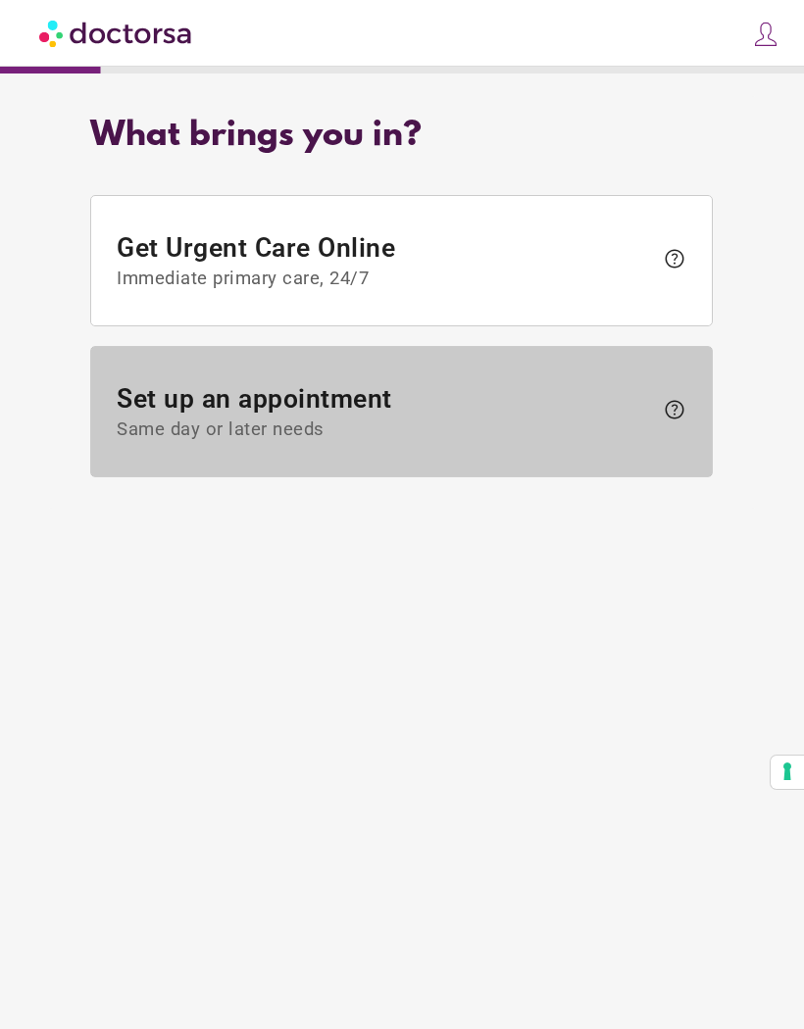
click at [315, 434] on span "Same day or later needs" at bounding box center [386, 430] width 536 height 22
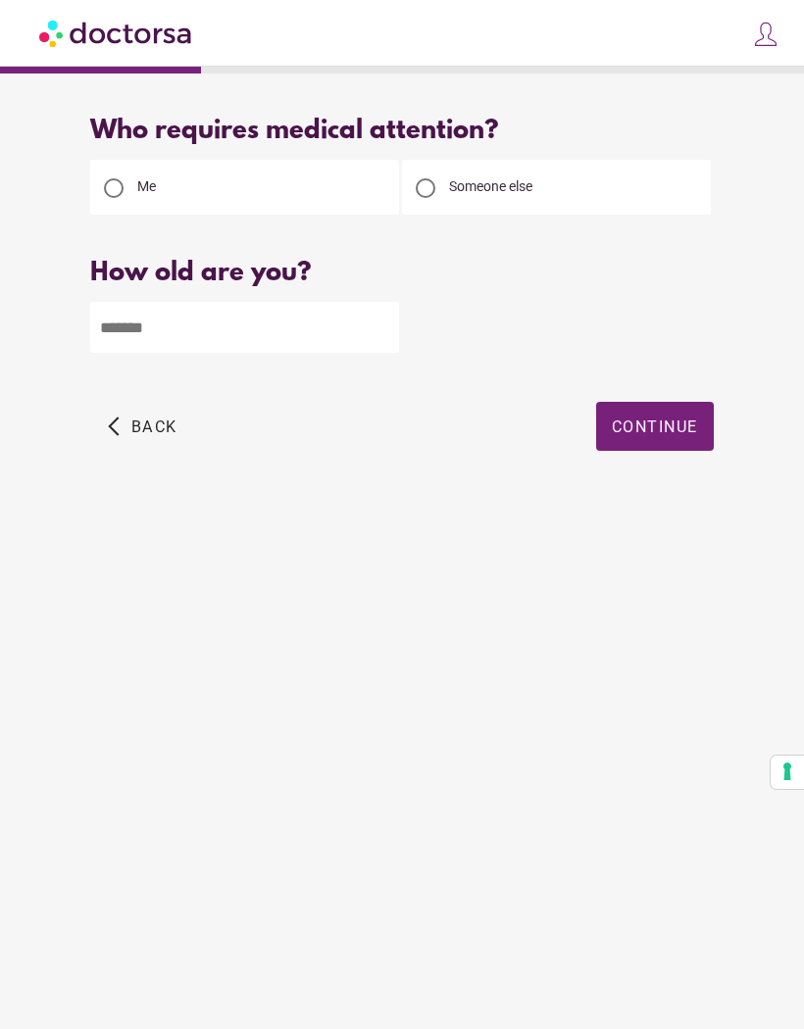
click at [191, 321] on input "number" at bounding box center [244, 327] width 309 height 51
type input "**"
click at [667, 433] on span "Continue" at bounding box center [655, 426] width 86 height 19
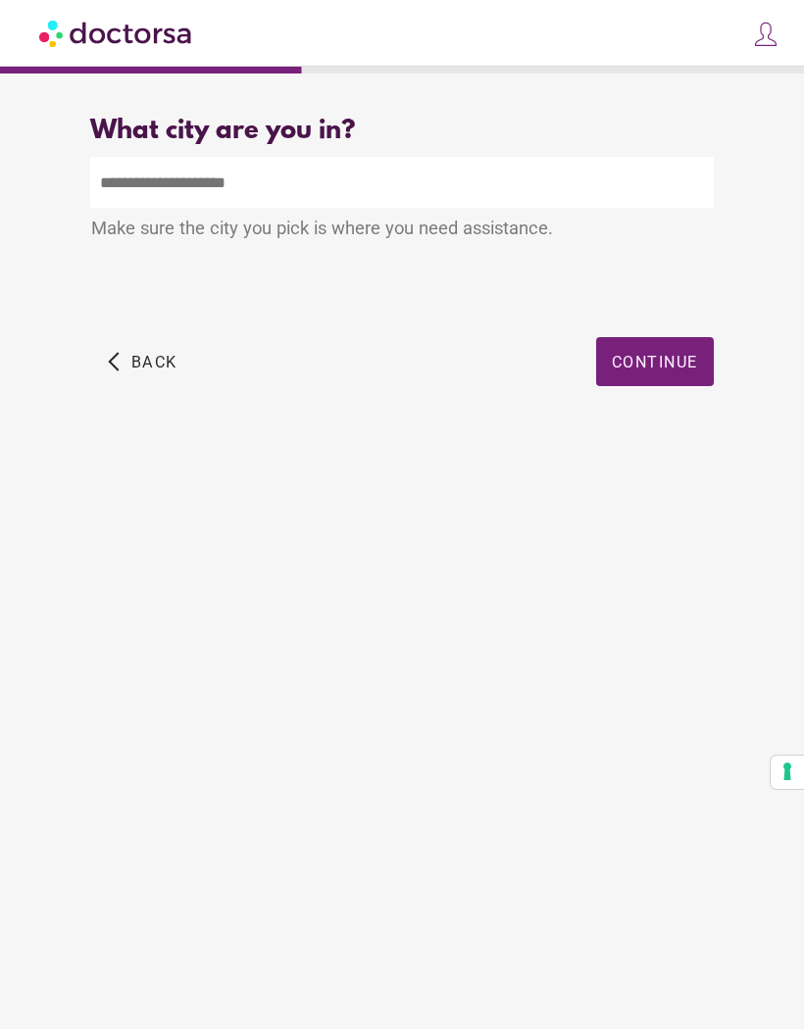
click at [161, 176] on input "text" at bounding box center [401, 182] width 622 height 51
type input "**"
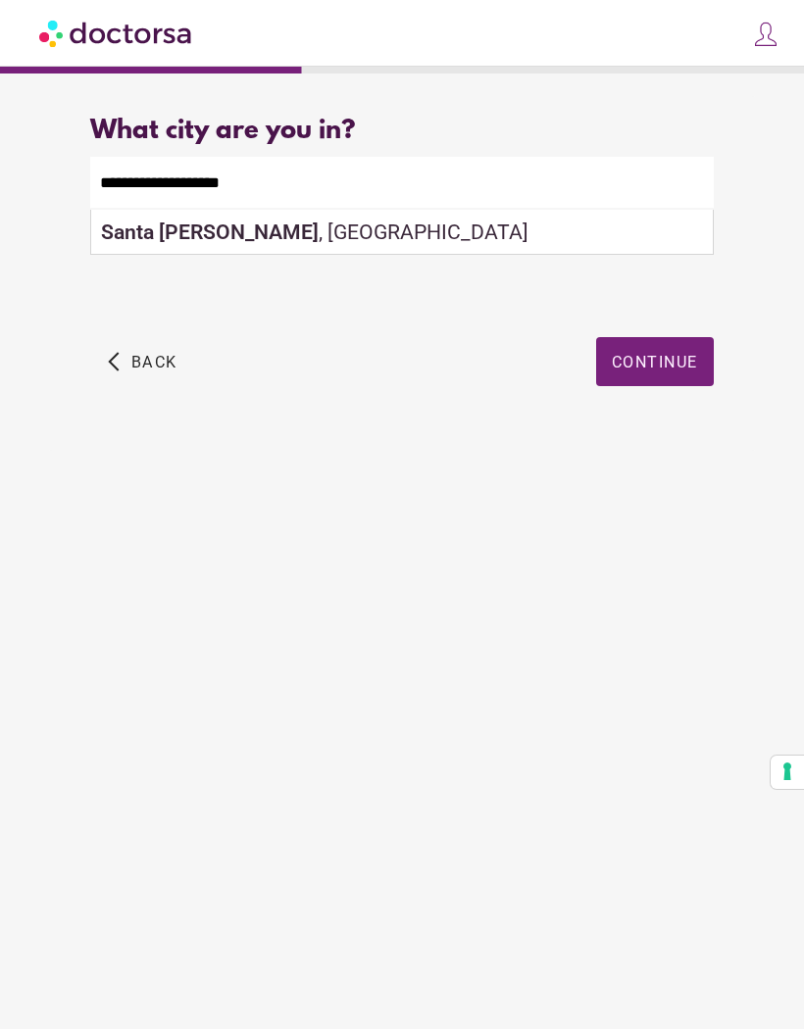
click at [285, 233] on div "Santa Cristina d'Aro , Spain" at bounding box center [401, 232] width 620 height 45
type input "**********"
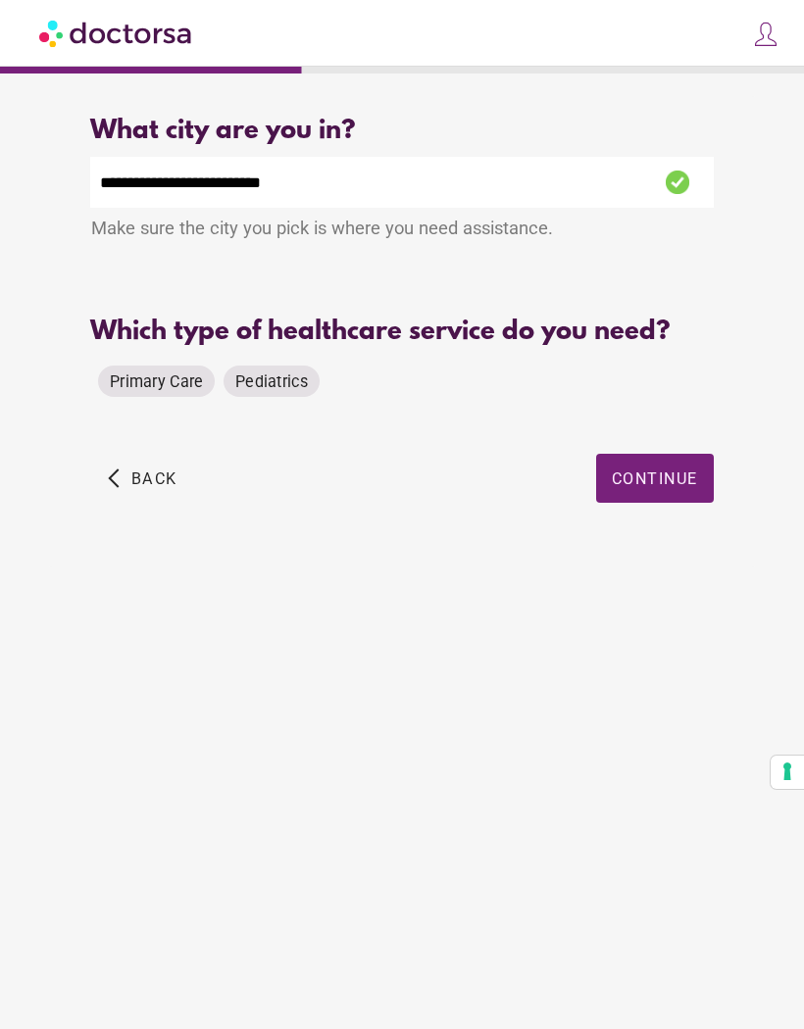
click at [151, 385] on span "Primary Care" at bounding box center [156, 381] width 93 height 19
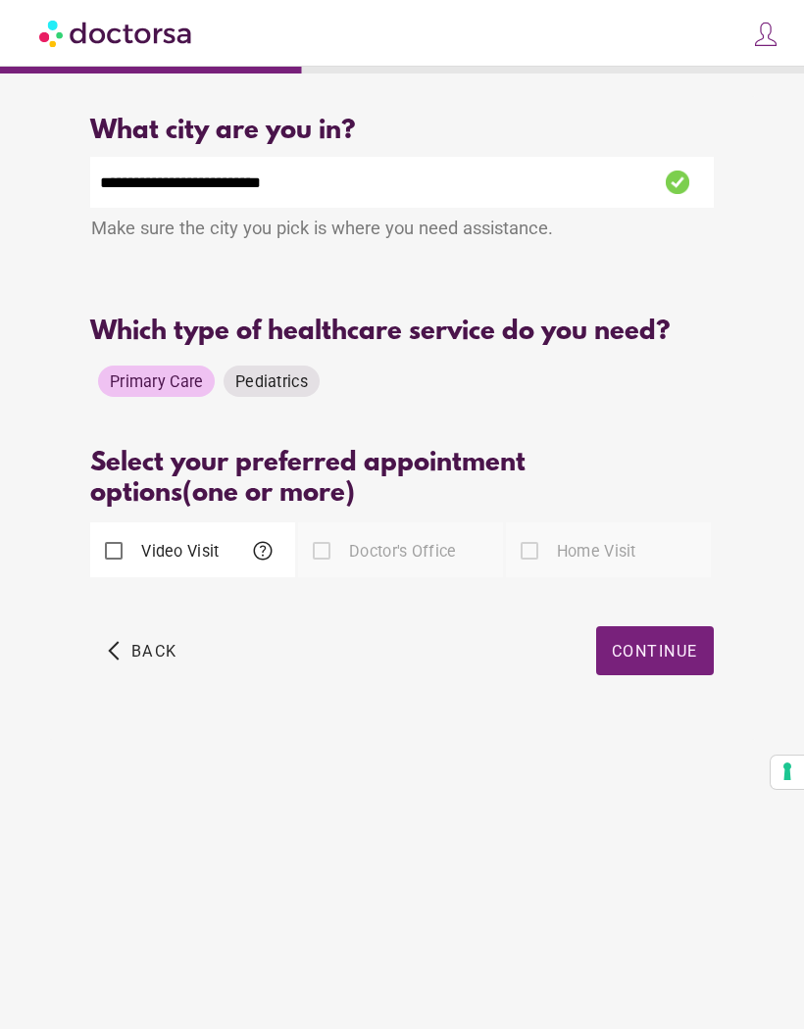
click at [350, 558] on label "Doctor's Office" at bounding box center [400, 551] width 111 height 23
click at [671, 653] on span "Continue" at bounding box center [655, 651] width 86 height 19
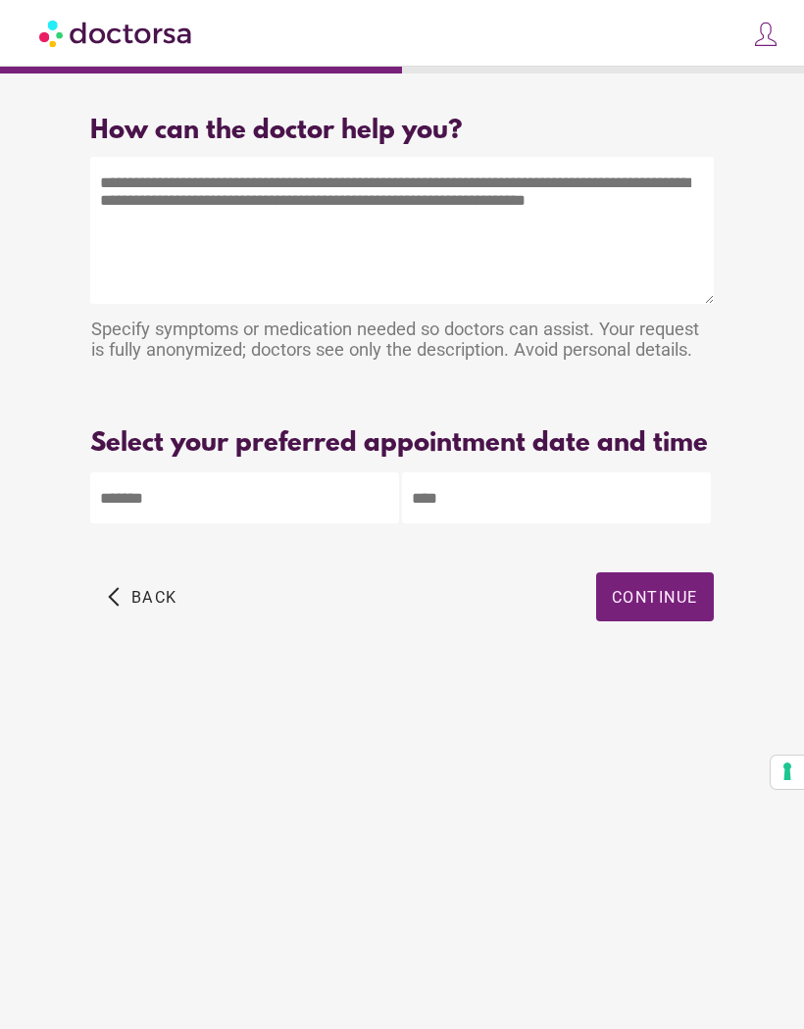
click at [151, 41] on img at bounding box center [116, 33] width 155 height 44
